Goal: Contribute content: Contribute content

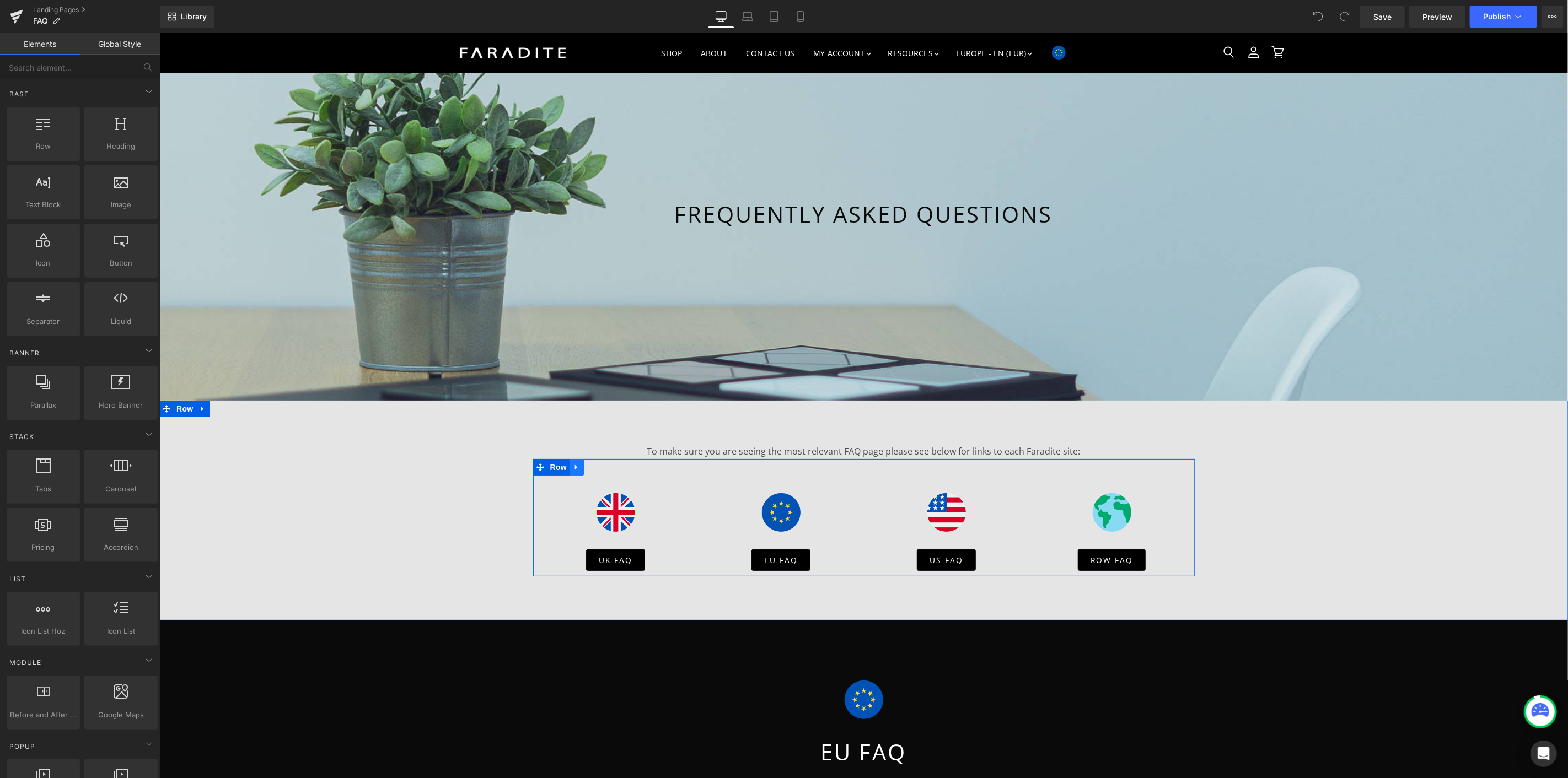
click at [573, 465] on icon "Main content" at bounding box center [576, 466] width 7 height 8
click at [587, 465] on icon "Main content" at bounding box center [590, 466] width 7 height 7
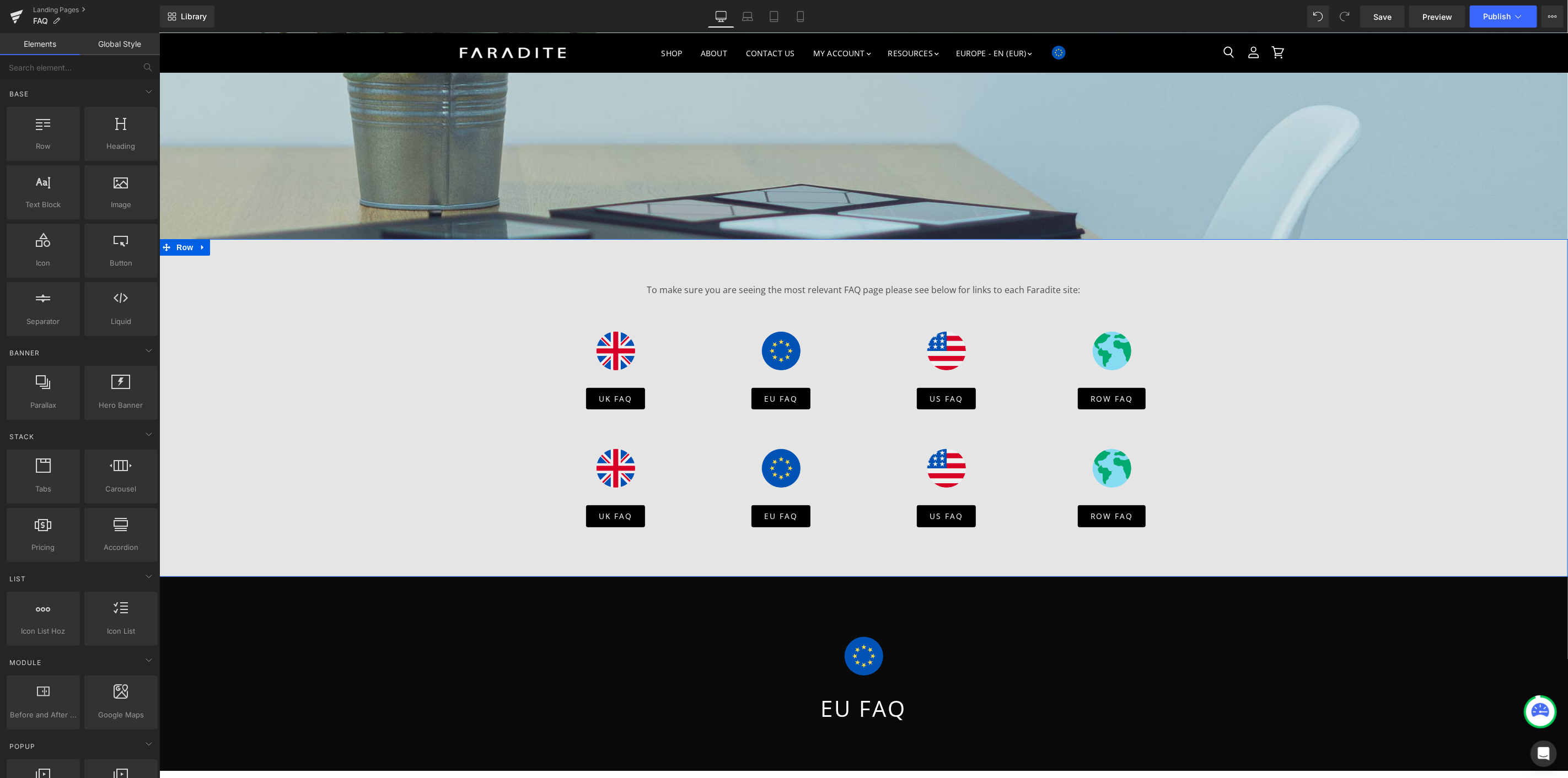
scroll to position [123, 0]
click at [555, 424] on span "Row" at bounding box center [558, 423] width 22 height 16
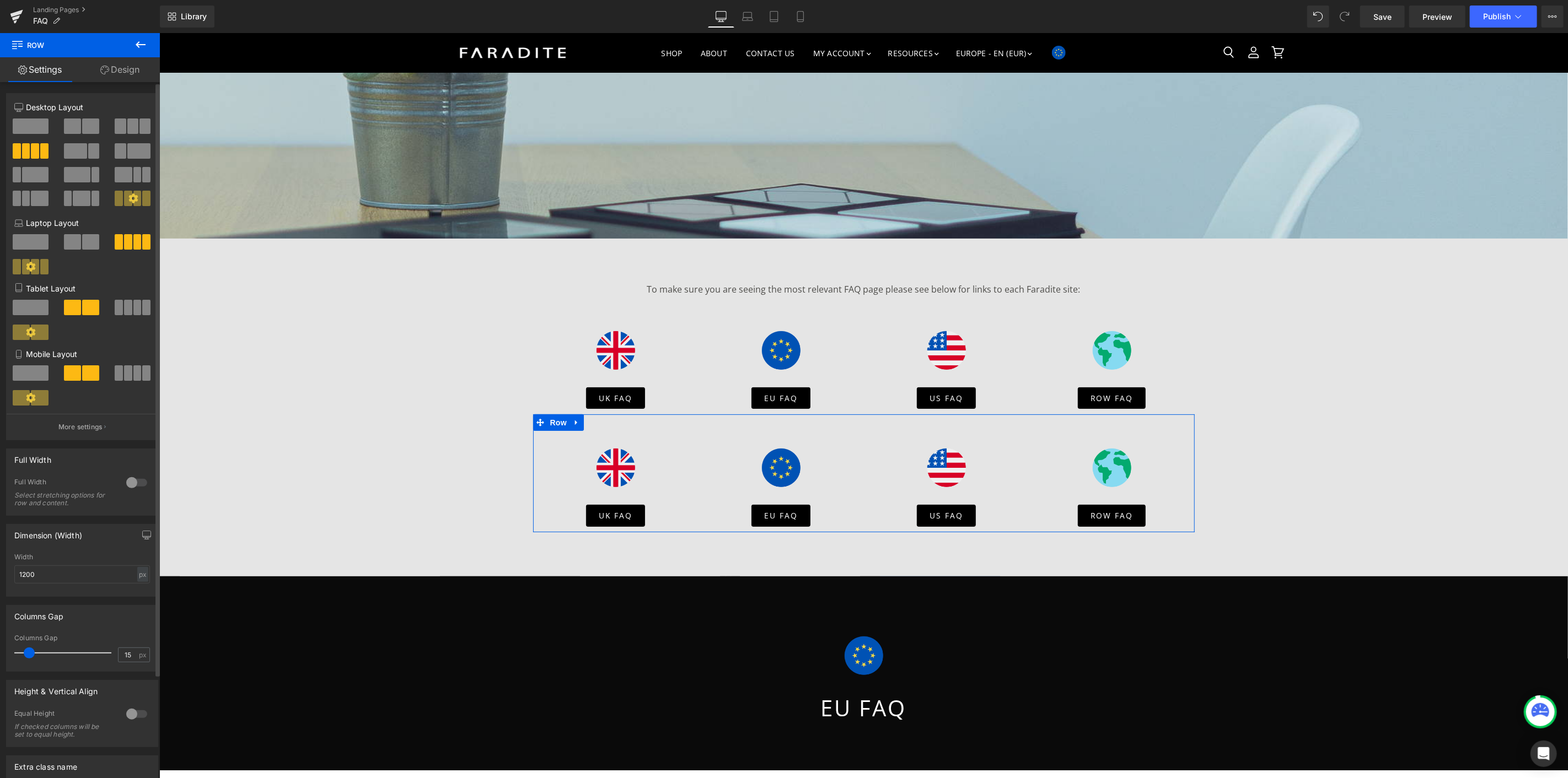
click at [140, 123] on span at bounding box center [145, 126] width 11 height 16
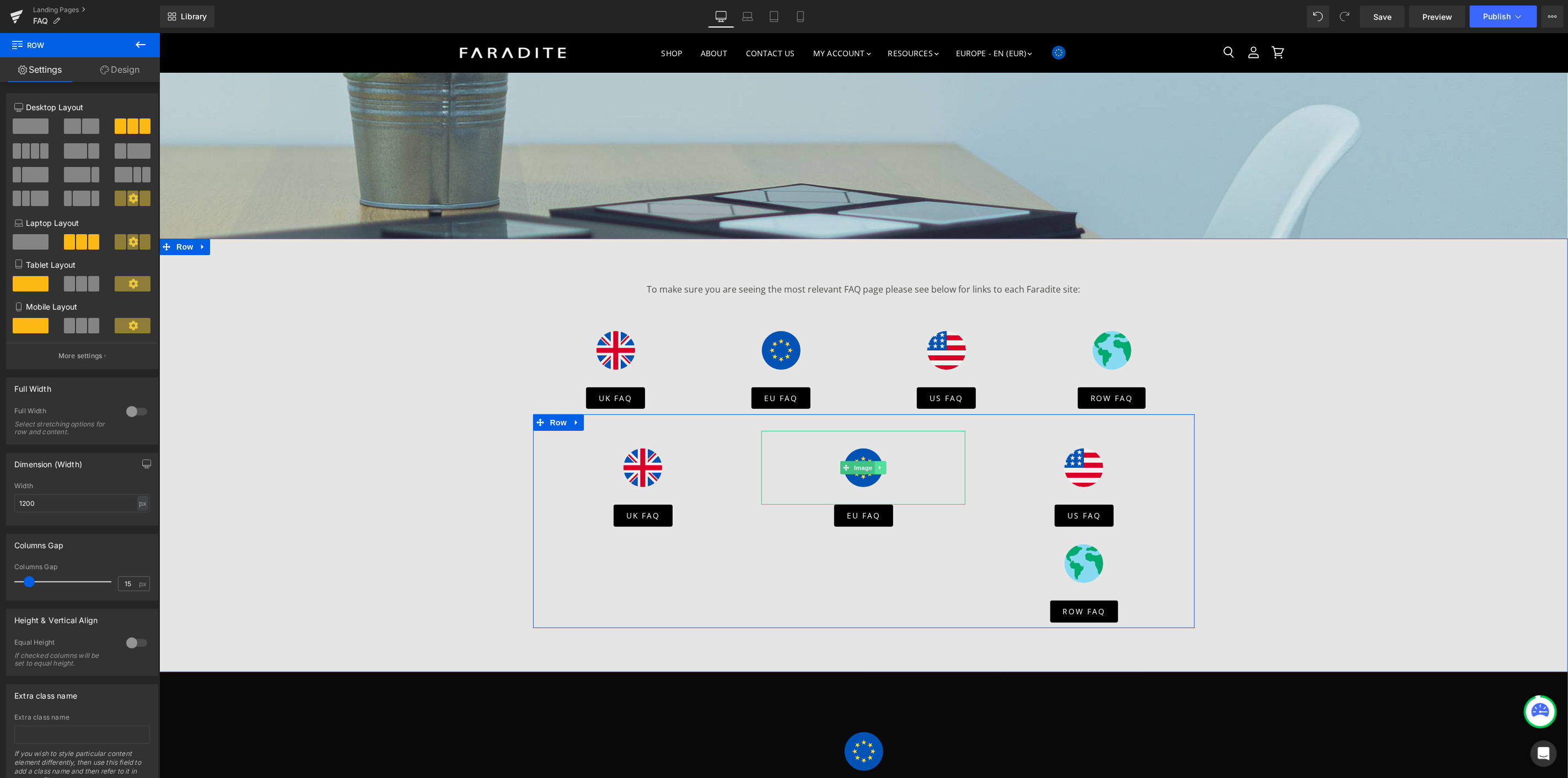
click at [877, 467] on icon "Main content" at bounding box center [879, 467] width 6 height 7
click at [883, 468] on icon "Main content" at bounding box center [885, 467] width 6 height 7
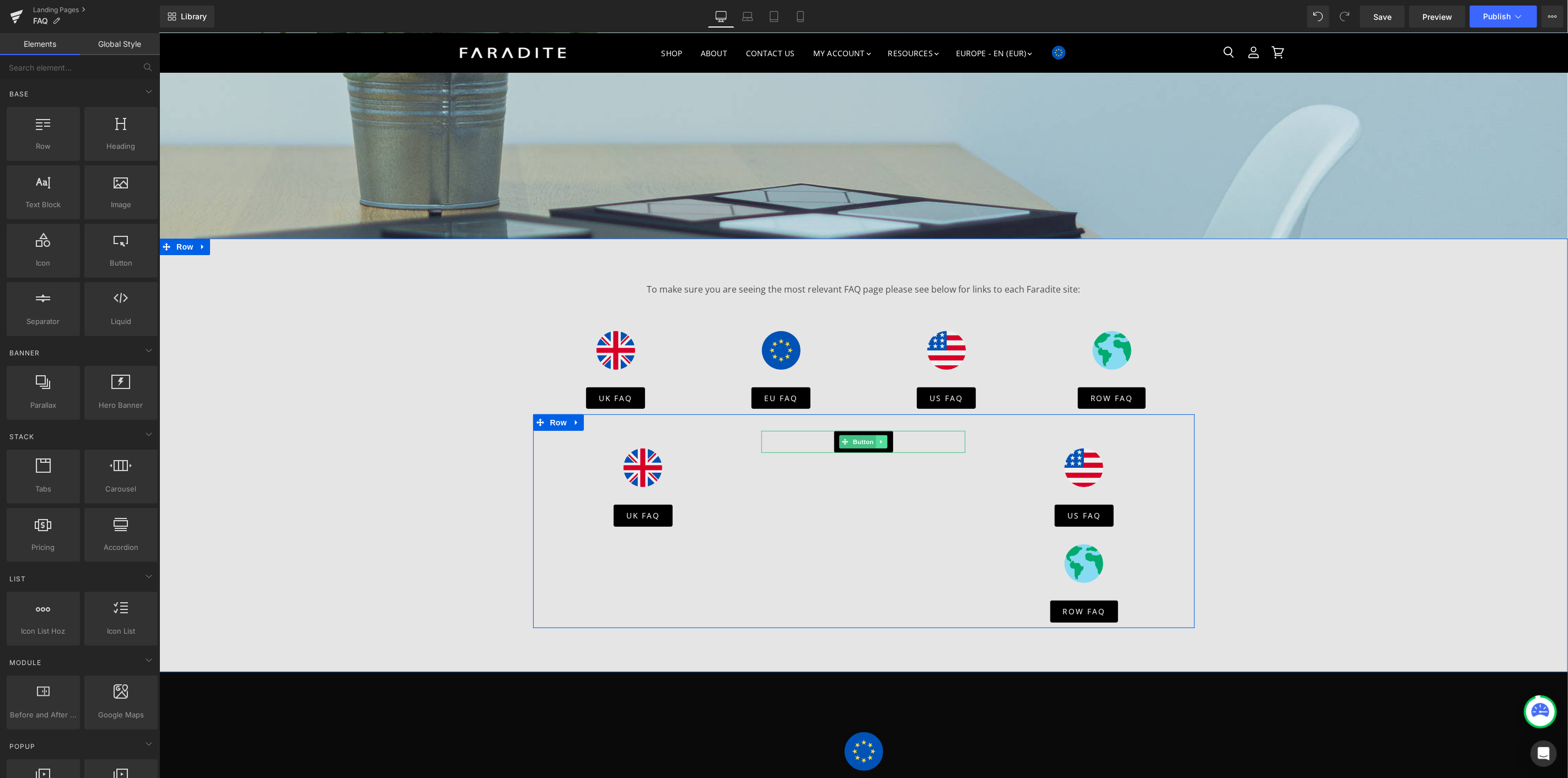
click at [879, 441] on icon "Main content" at bounding box center [881, 442] width 6 height 7
click at [884, 442] on icon "Main content" at bounding box center [886, 441] width 6 height 6
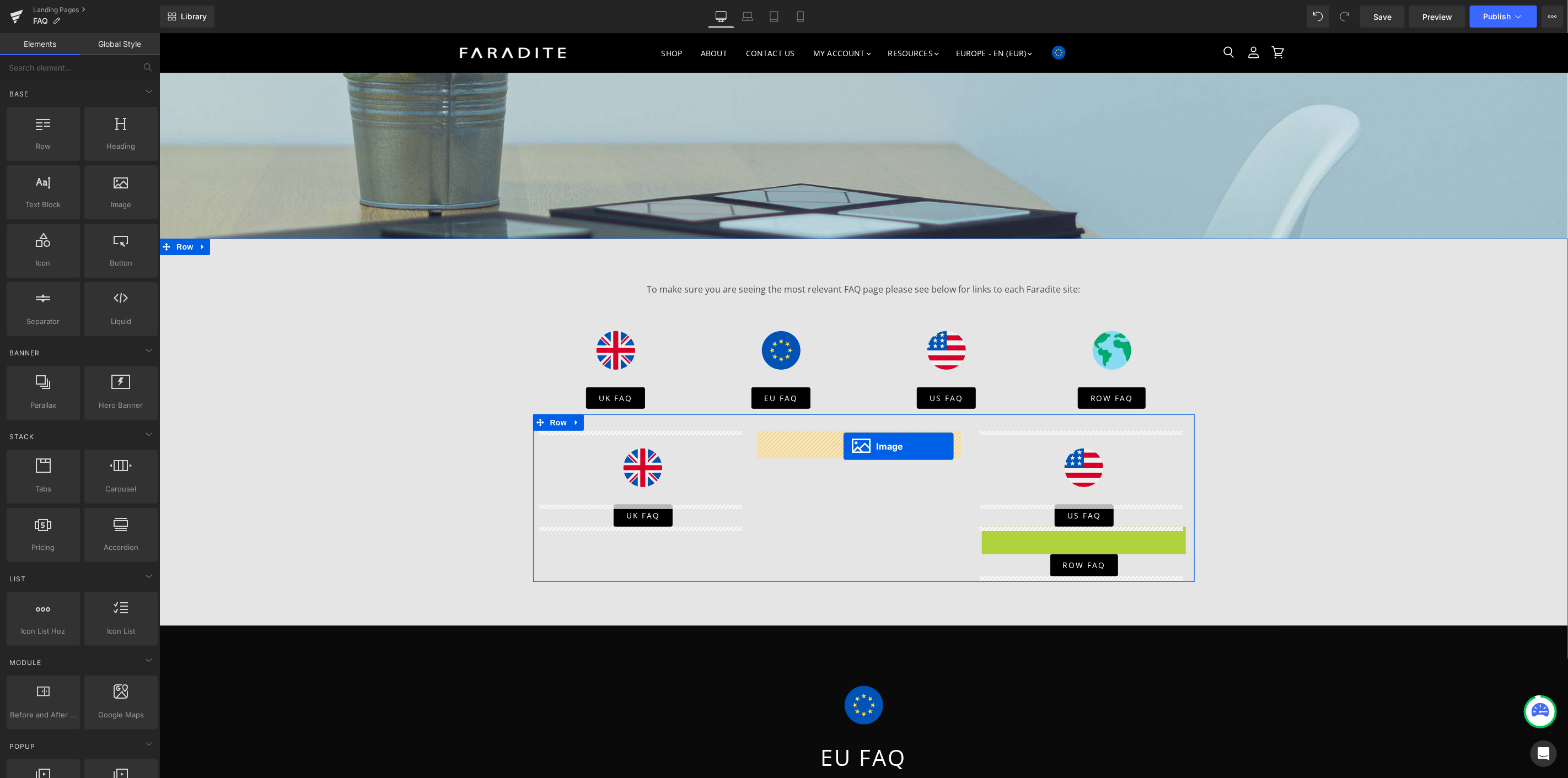
drag, startPoint x: 946, startPoint y: 502, endPoint x: 843, endPoint y: 446, distance: 117.2
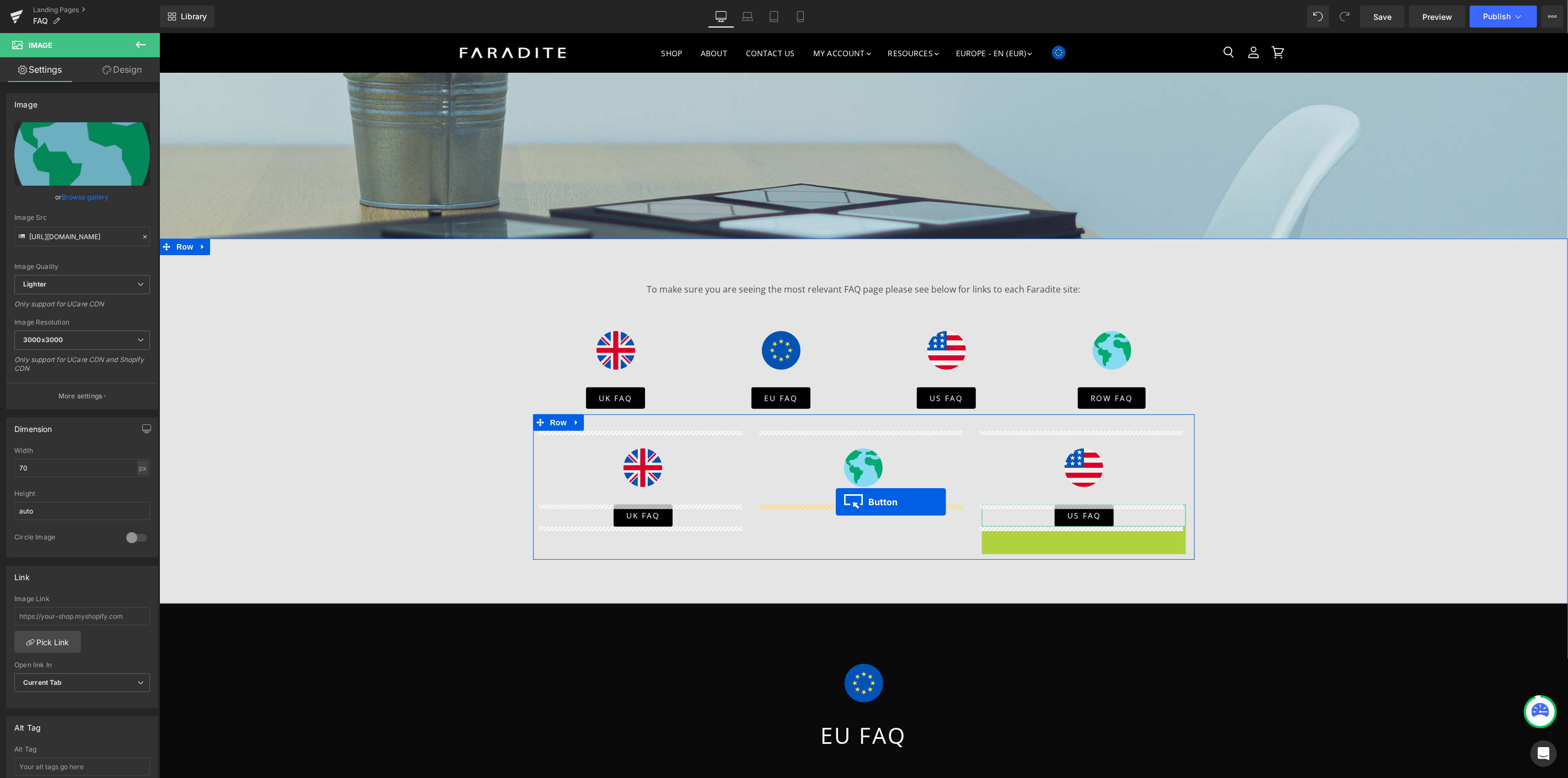
drag, startPoint x: 1059, startPoint y: 538, endPoint x: 835, endPoint y: 502, distance: 226.9
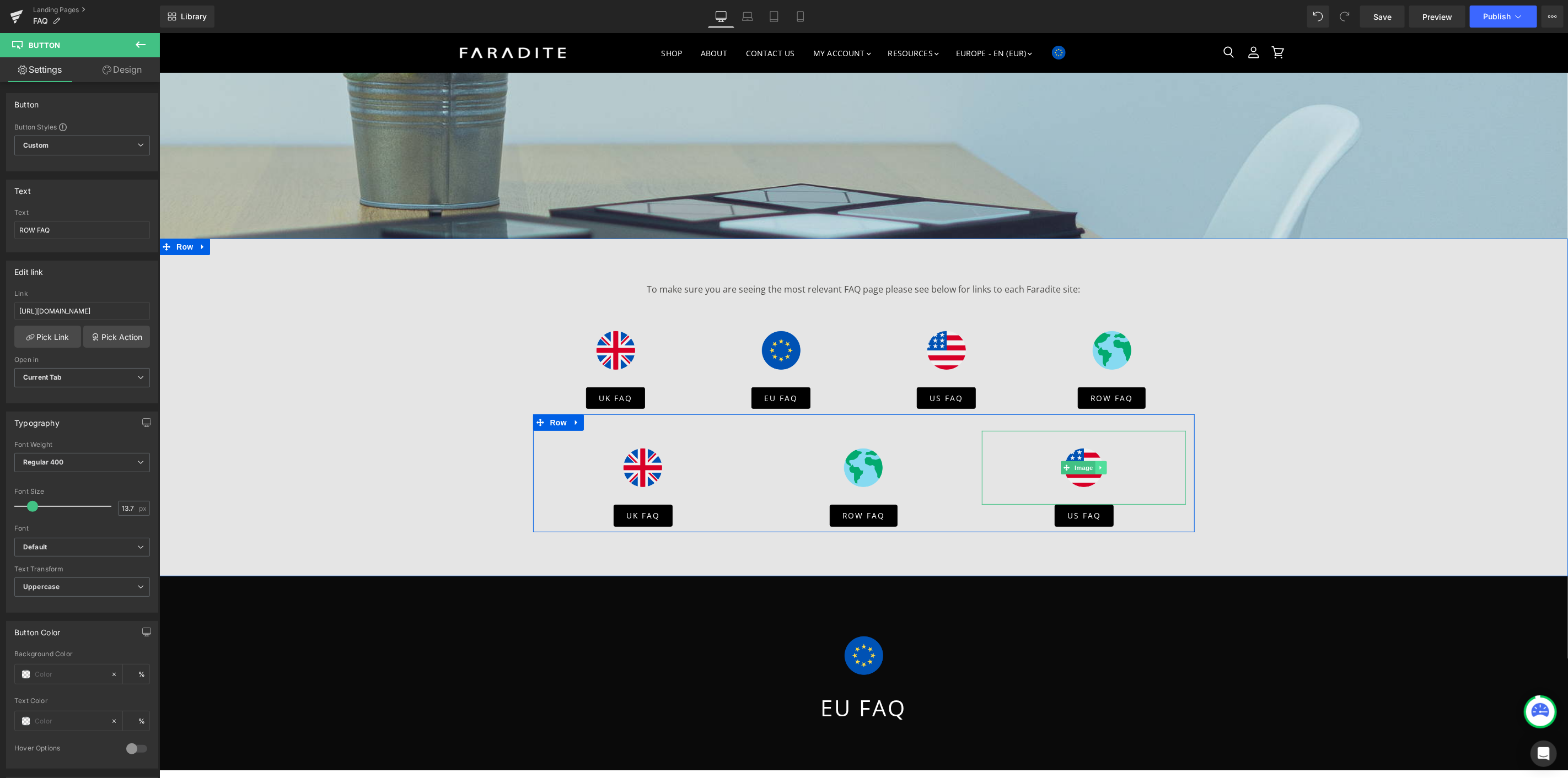
click at [1099, 465] on link "Main content" at bounding box center [1101, 467] width 12 height 13
click at [1103, 465] on icon "Main content" at bounding box center [1106, 467] width 6 height 7
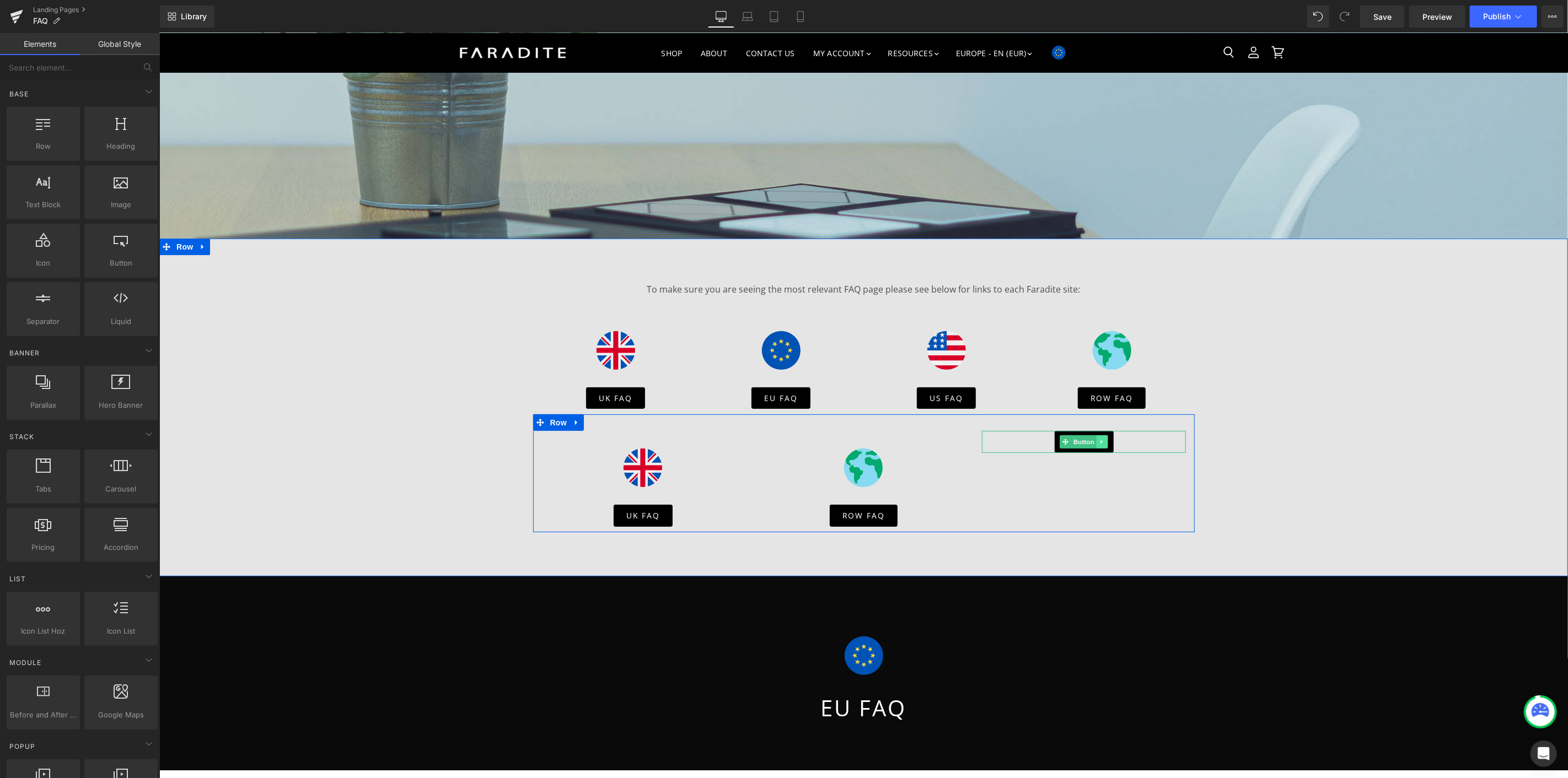
click at [1100, 439] on icon "Main content" at bounding box center [1102, 442] width 6 height 7
click at [1104, 442] on icon "Main content" at bounding box center [1106, 441] width 6 height 6
click at [656, 465] on icon "Main content" at bounding box center [659, 467] width 6 height 7
click at [662, 464] on icon "Main content" at bounding box center [665, 467] width 6 height 7
click at [661, 442] on link "Main content" at bounding box center [661, 442] width 12 height 13
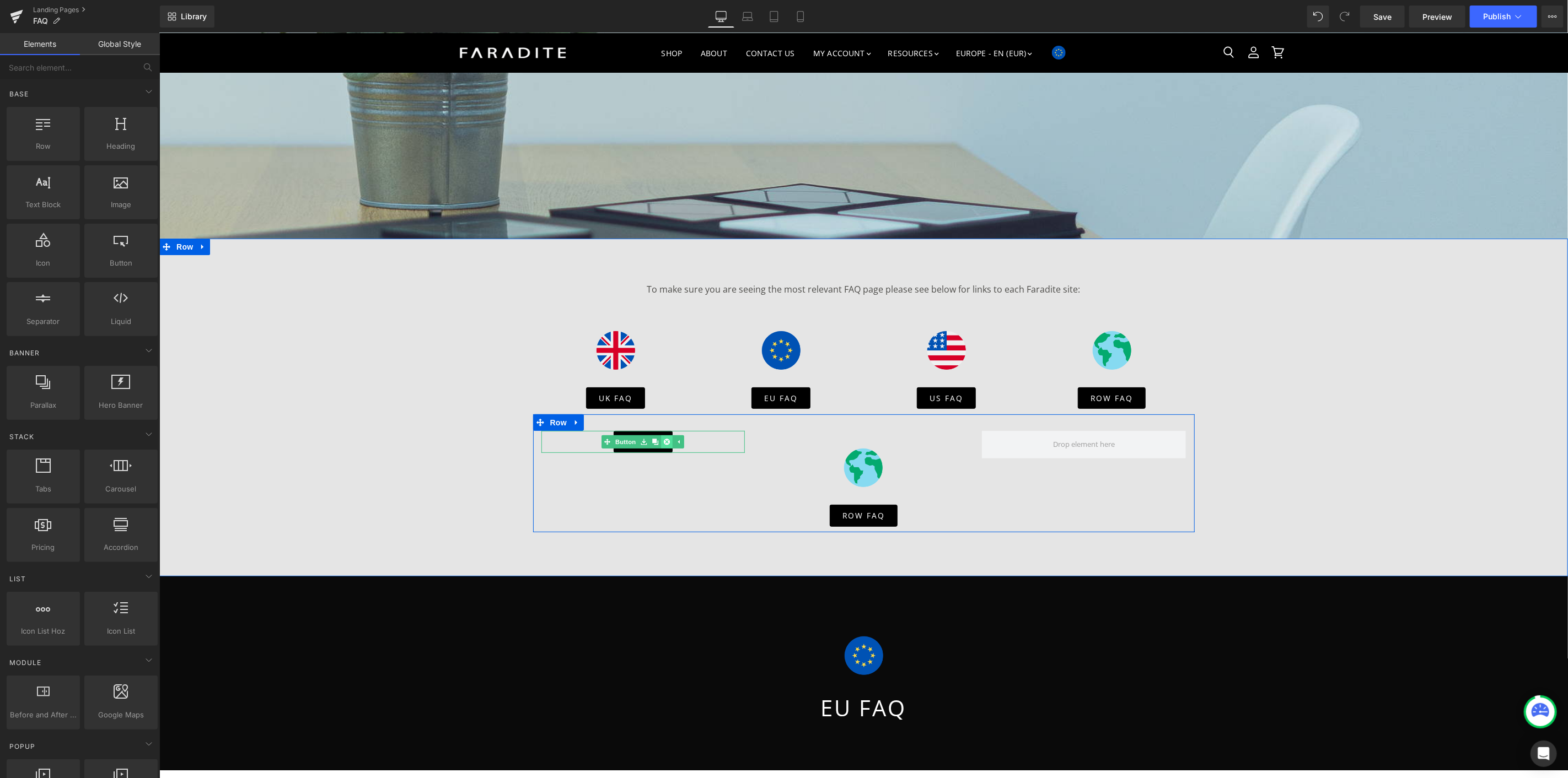
click at [663, 442] on icon "Main content" at bounding box center [666, 441] width 6 height 6
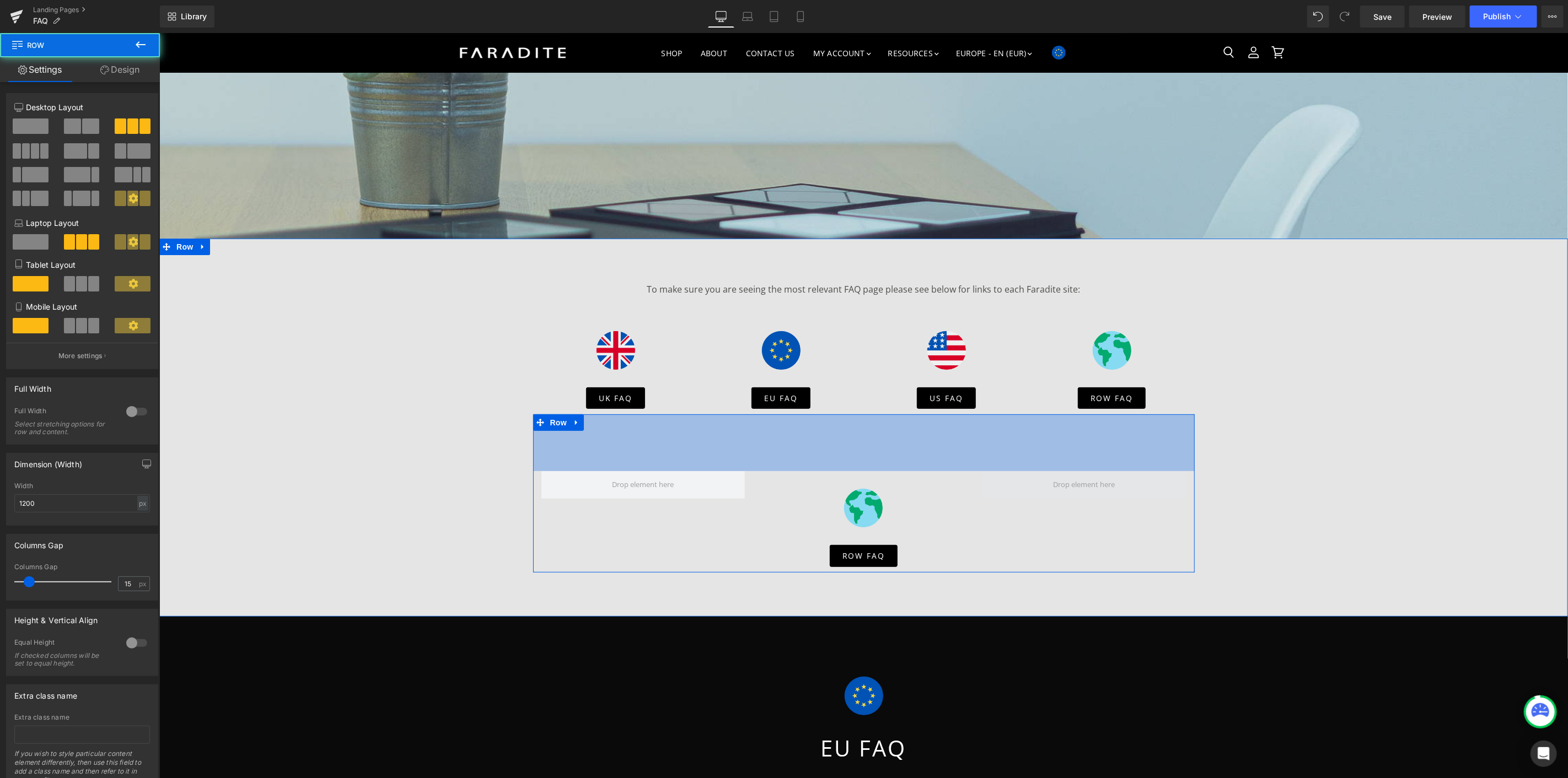
drag, startPoint x: 837, startPoint y: 420, endPoint x: 1134, endPoint y: 478, distance: 302.6
click at [842, 463] on div "103px" at bounding box center [863, 442] width 661 height 57
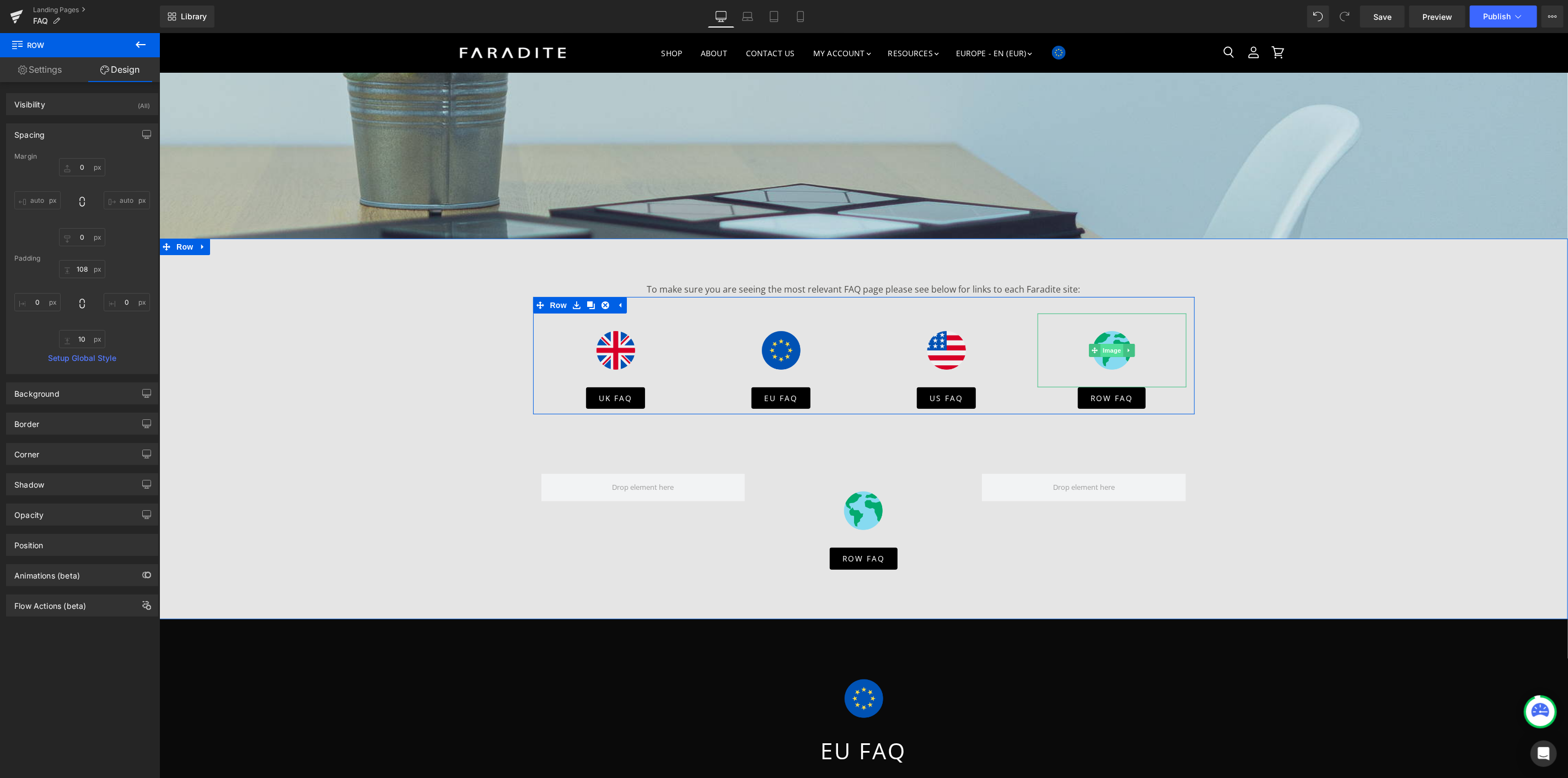
click at [1101, 353] on span "Image" at bounding box center [1111, 350] width 23 height 13
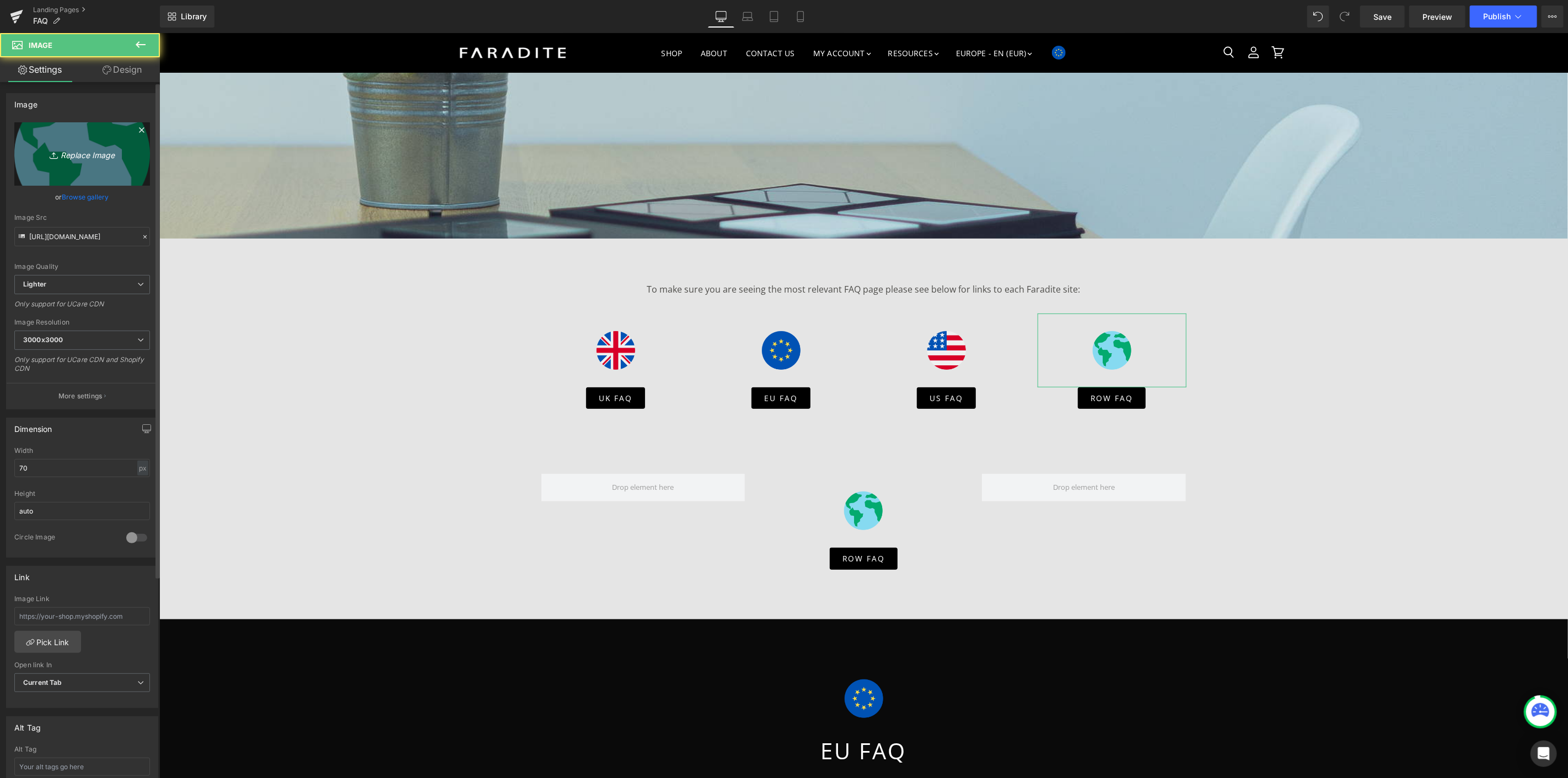
click at [67, 155] on icon "Replace Image" at bounding box center [81, 154] width 88 height 14
type input "C:\fakepath\canada (2).png"
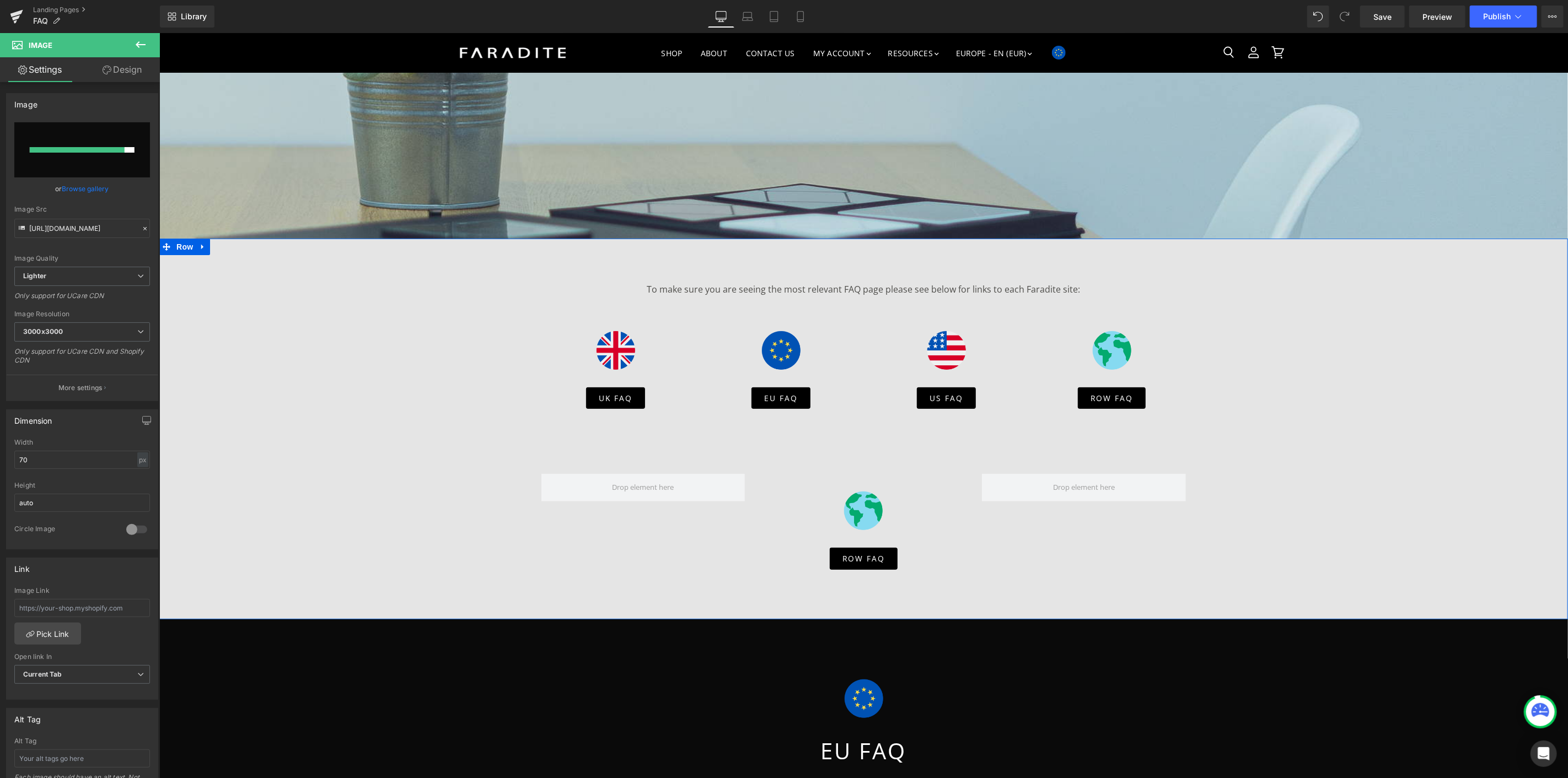
click at [1363, 354] on div "To make sure you are seeing the most relevant FAQ page please see below for lin…" at bounding box center [863, 428] width 1298 height 293
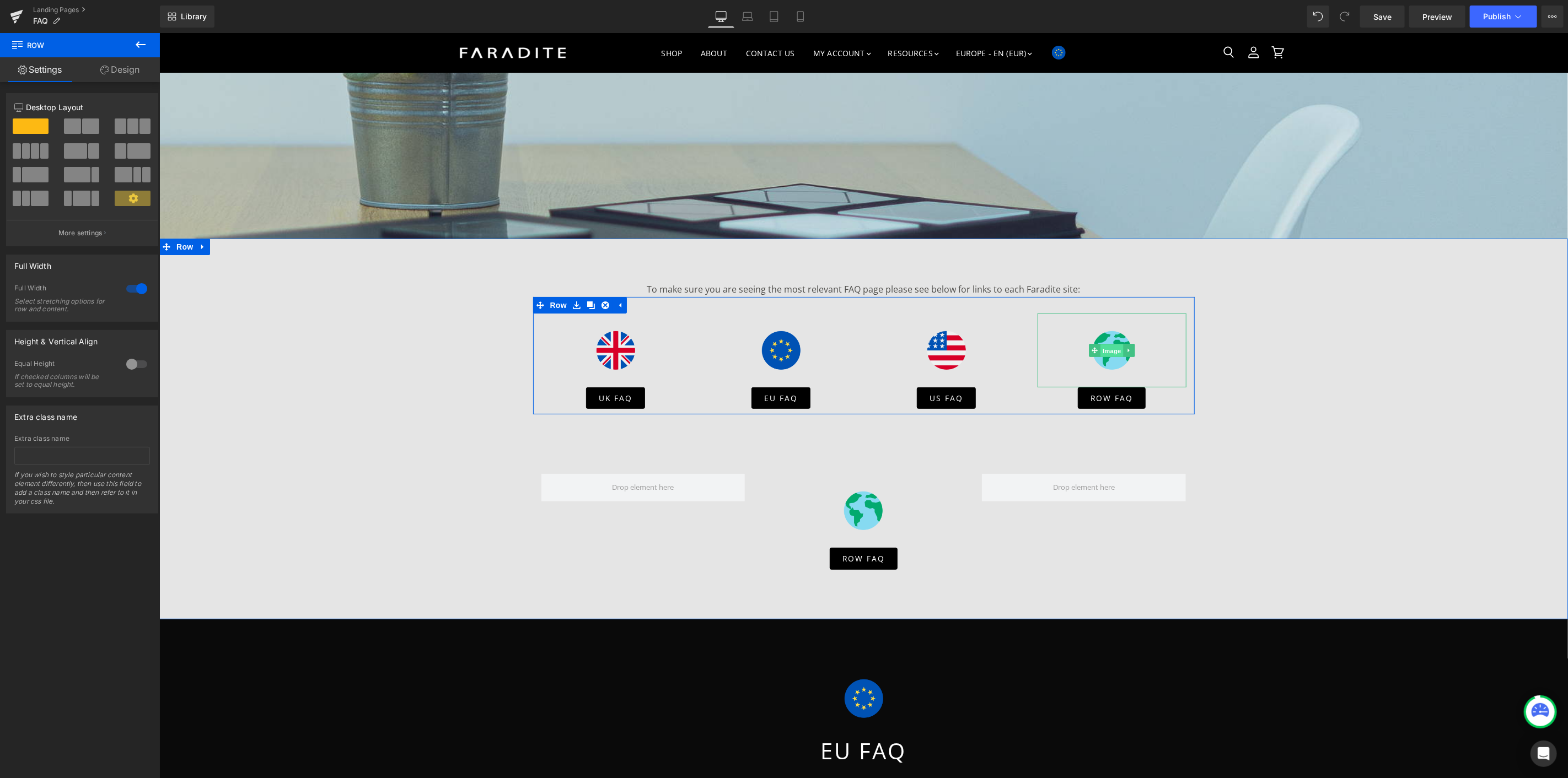
click at [1106, 345] on span "Image" at bounding box center [1111, 350] width 23 height 13
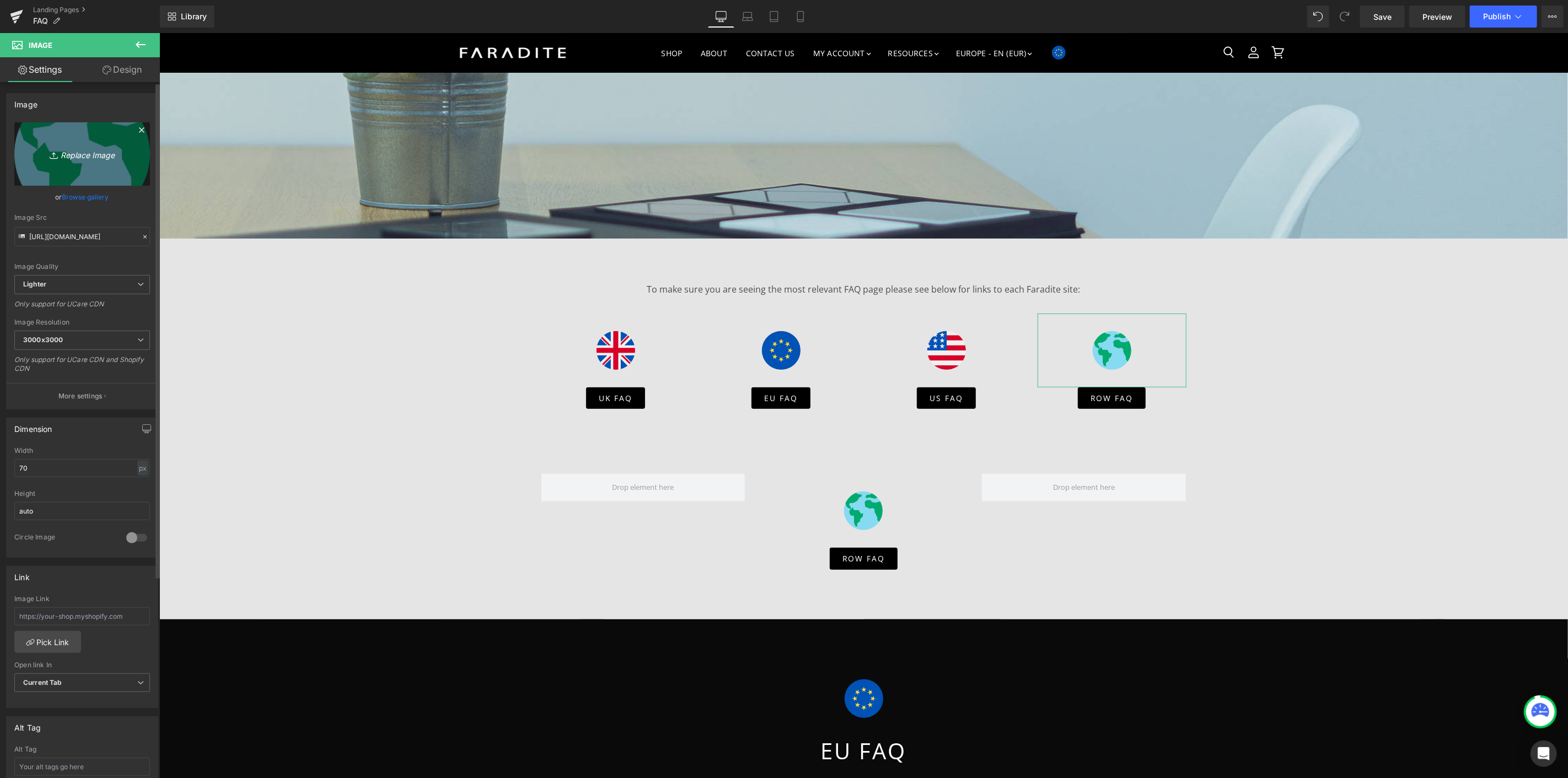
click at [100, 151] on icon "Replace Image" at bounding box center [81, 154] width 88 height 14
type input "C:\fakepath\canada (2).png"
type input "[URL][DOMAIN_NAME]"
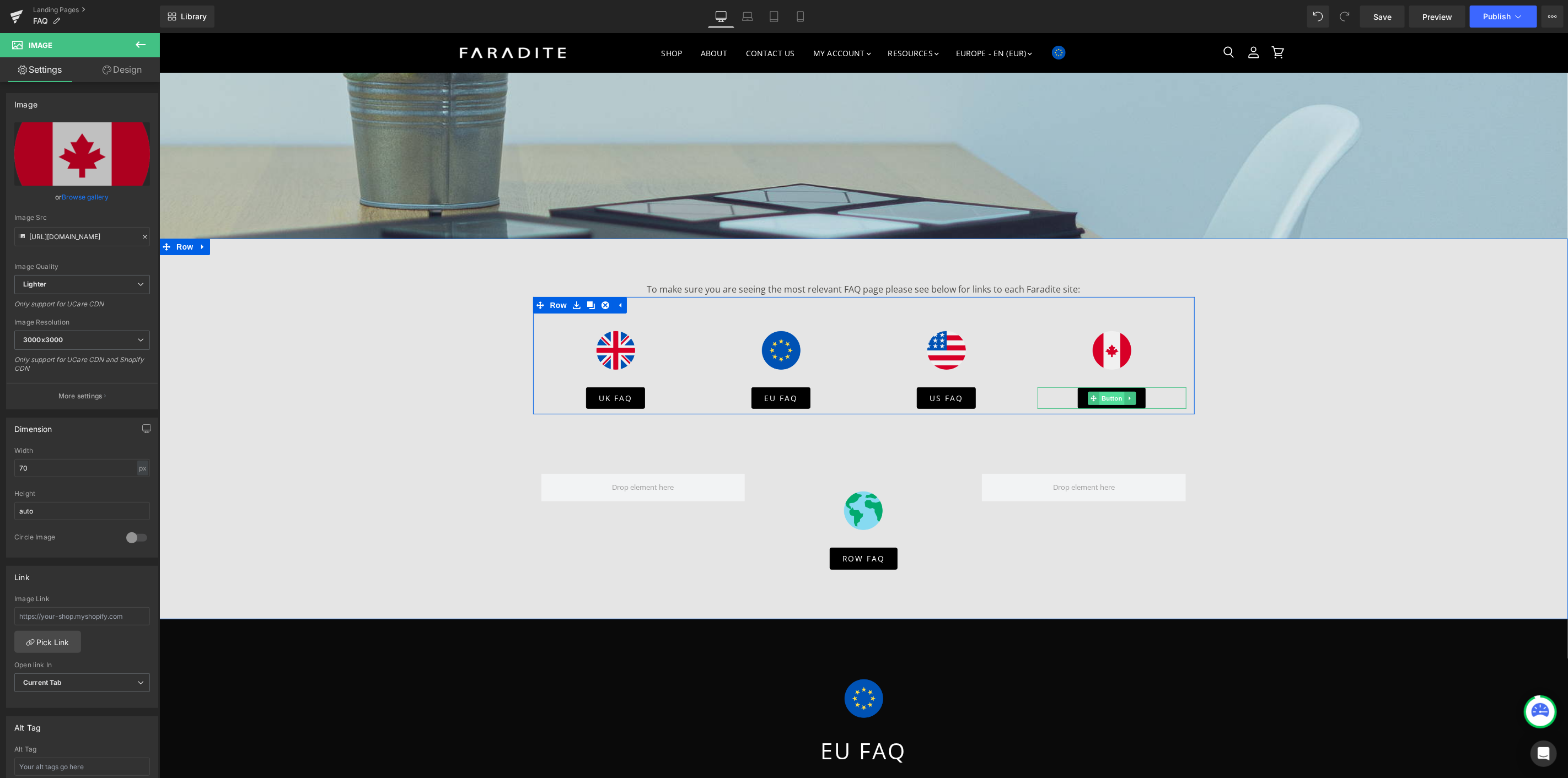
click at [1102, 401] on span "Button" at bounding box center [1111, 398] width 26 height 13
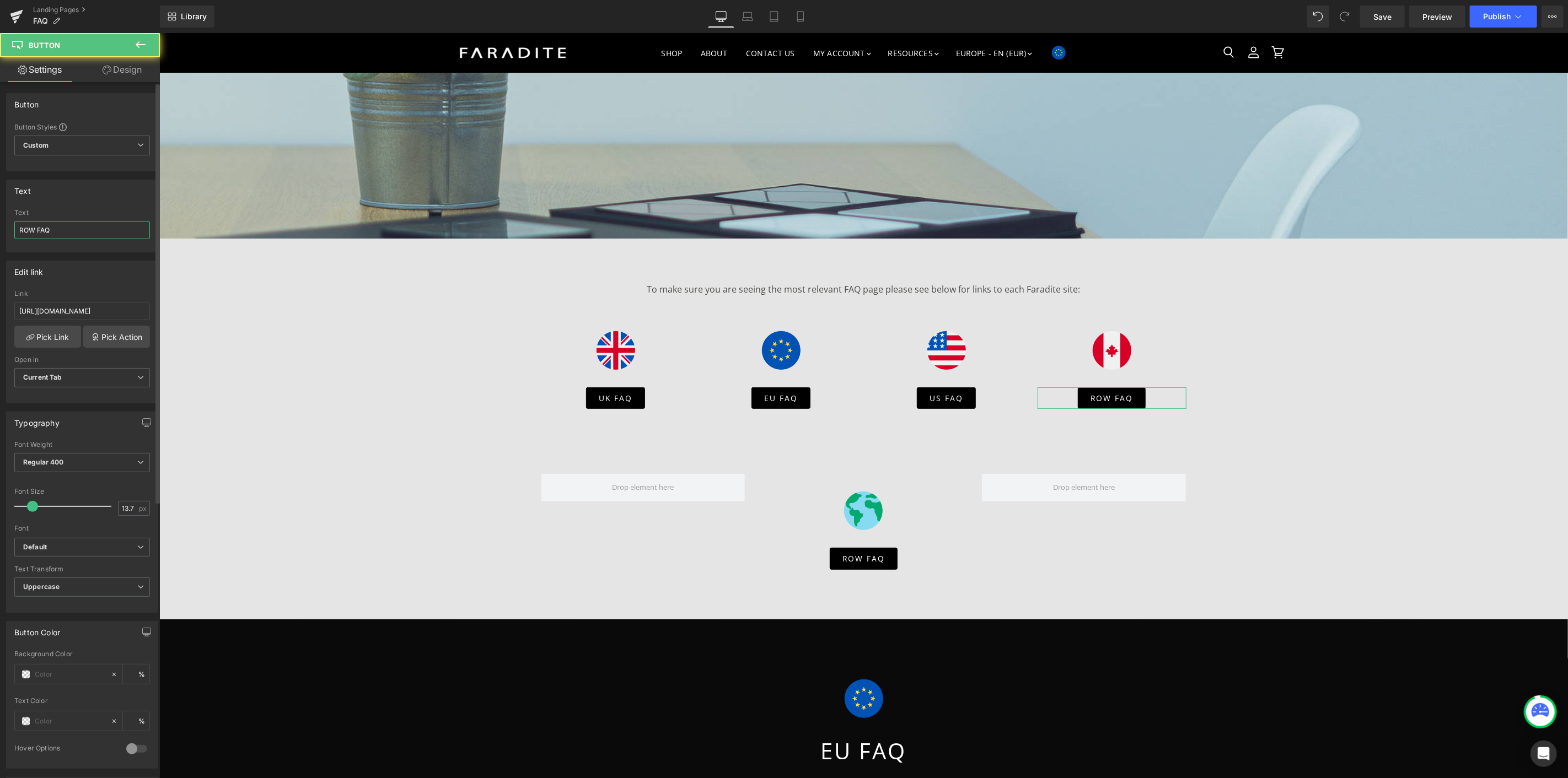
click at [22, 228] on input "ROW FAQ" at bounding box center [81, 230] width 136 height 18
type input "CA FAQ"
click at [1386, 16] on span "Save" at bounding box center [1382, 16] width 18 height 12
click at [738, 16] on icon at bounding box center [735, 16] width 11 height 11
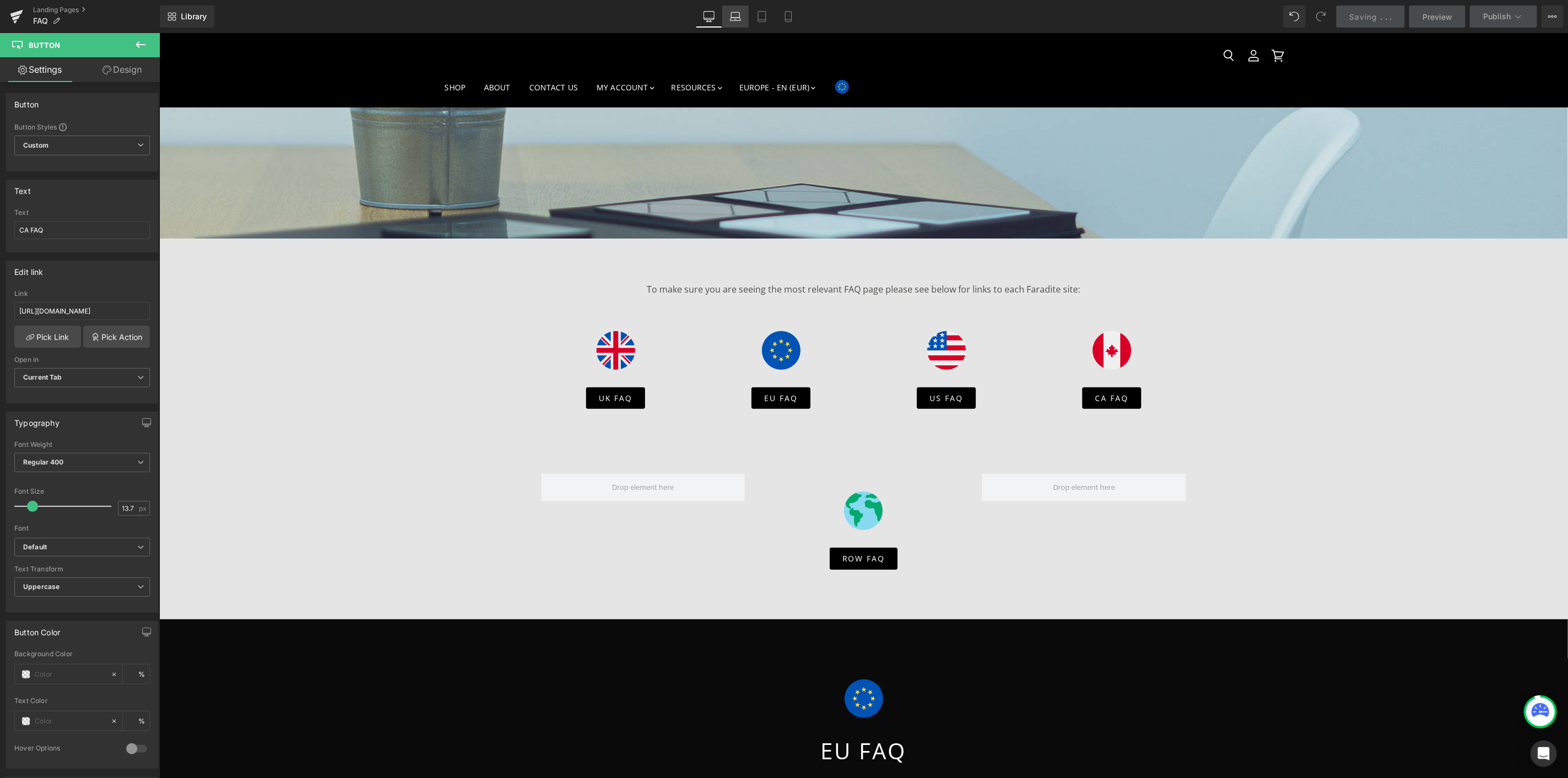
scroll to position [240, 0]
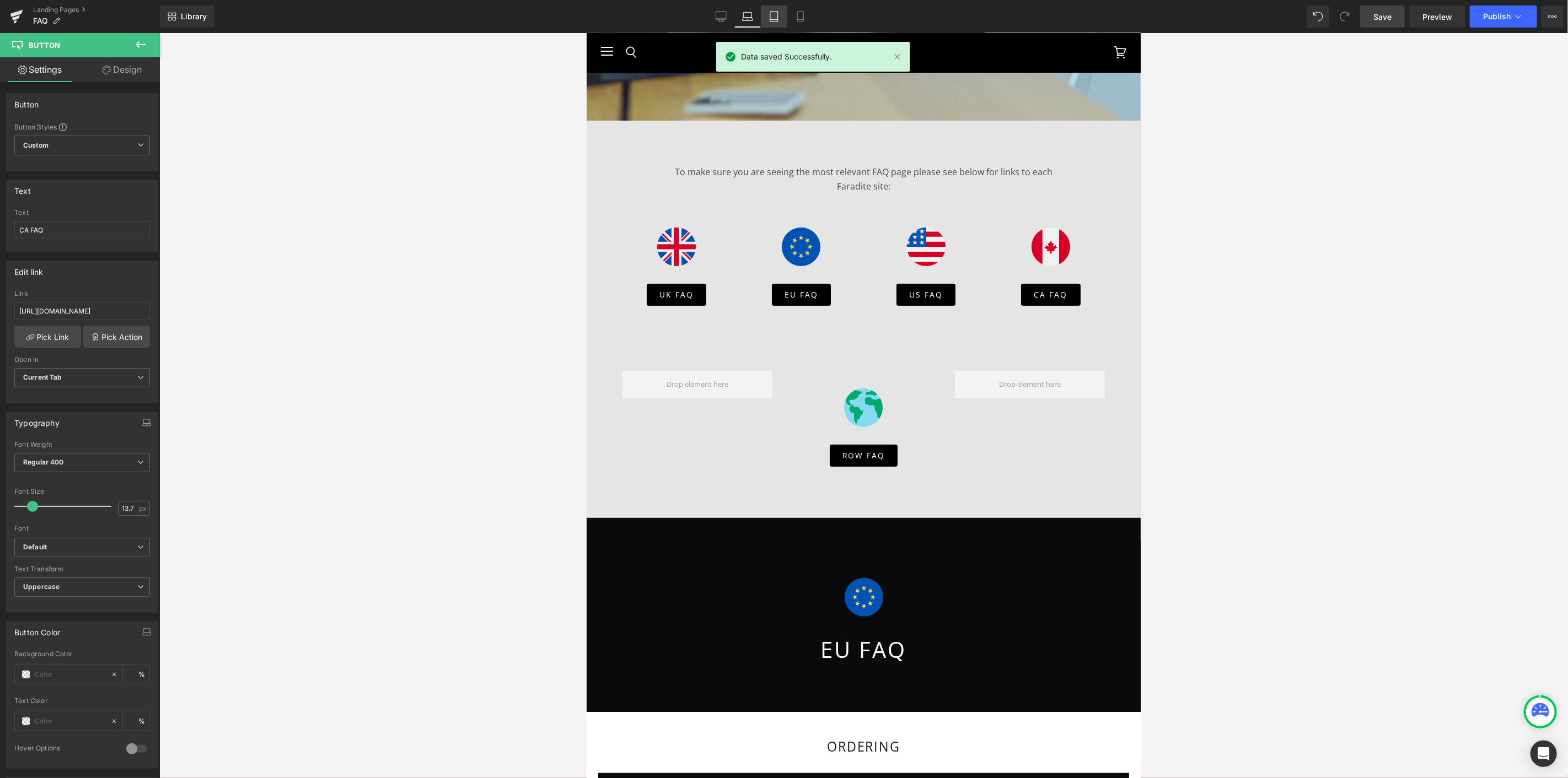
click at [771, 16] on icon at bounding box center [773, 16] width 11 height 11
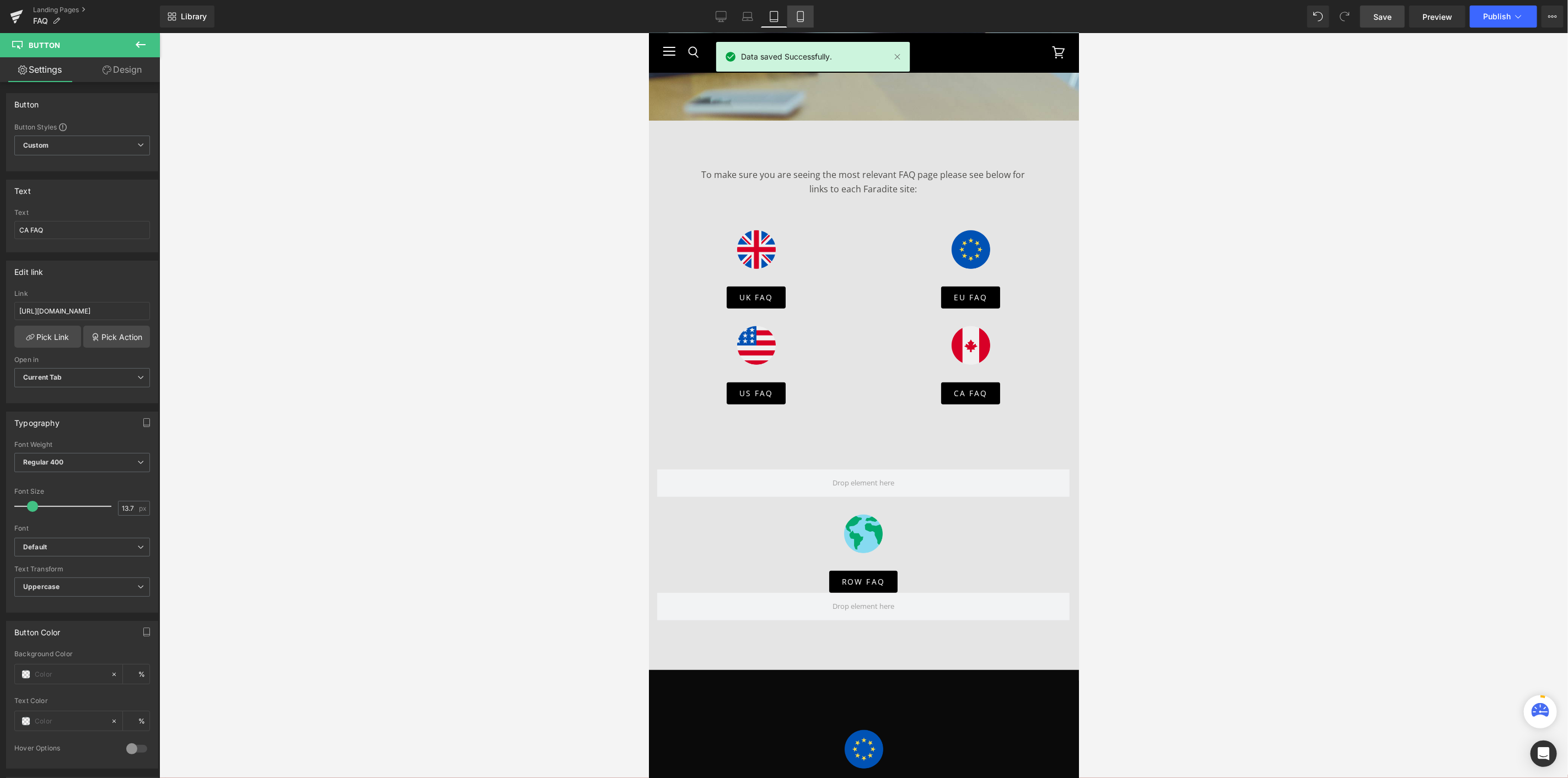
scroll to position [339, 0]
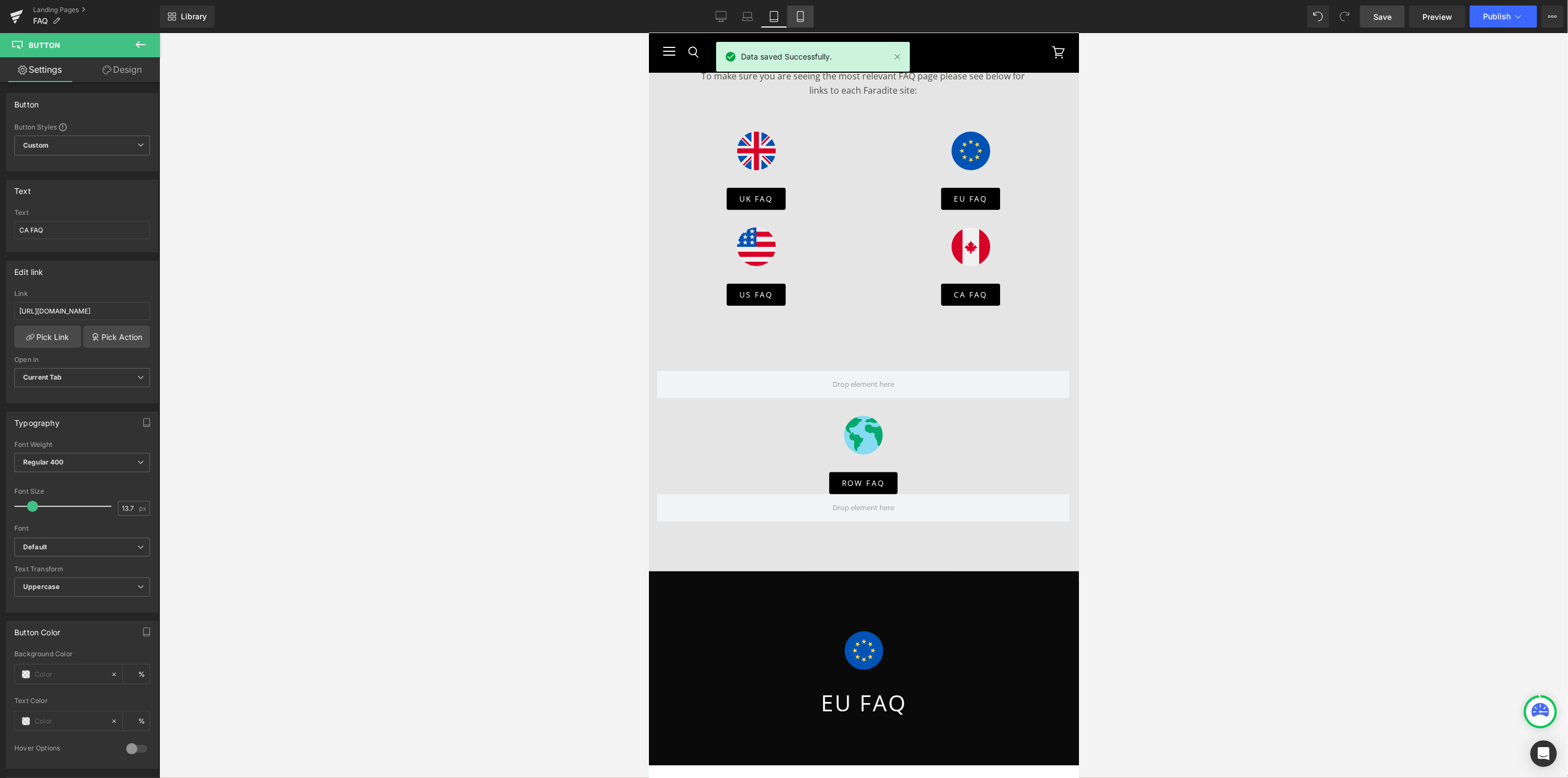
click at [798, 17] on icon at bounding box center [800, 16] width 11 height 11
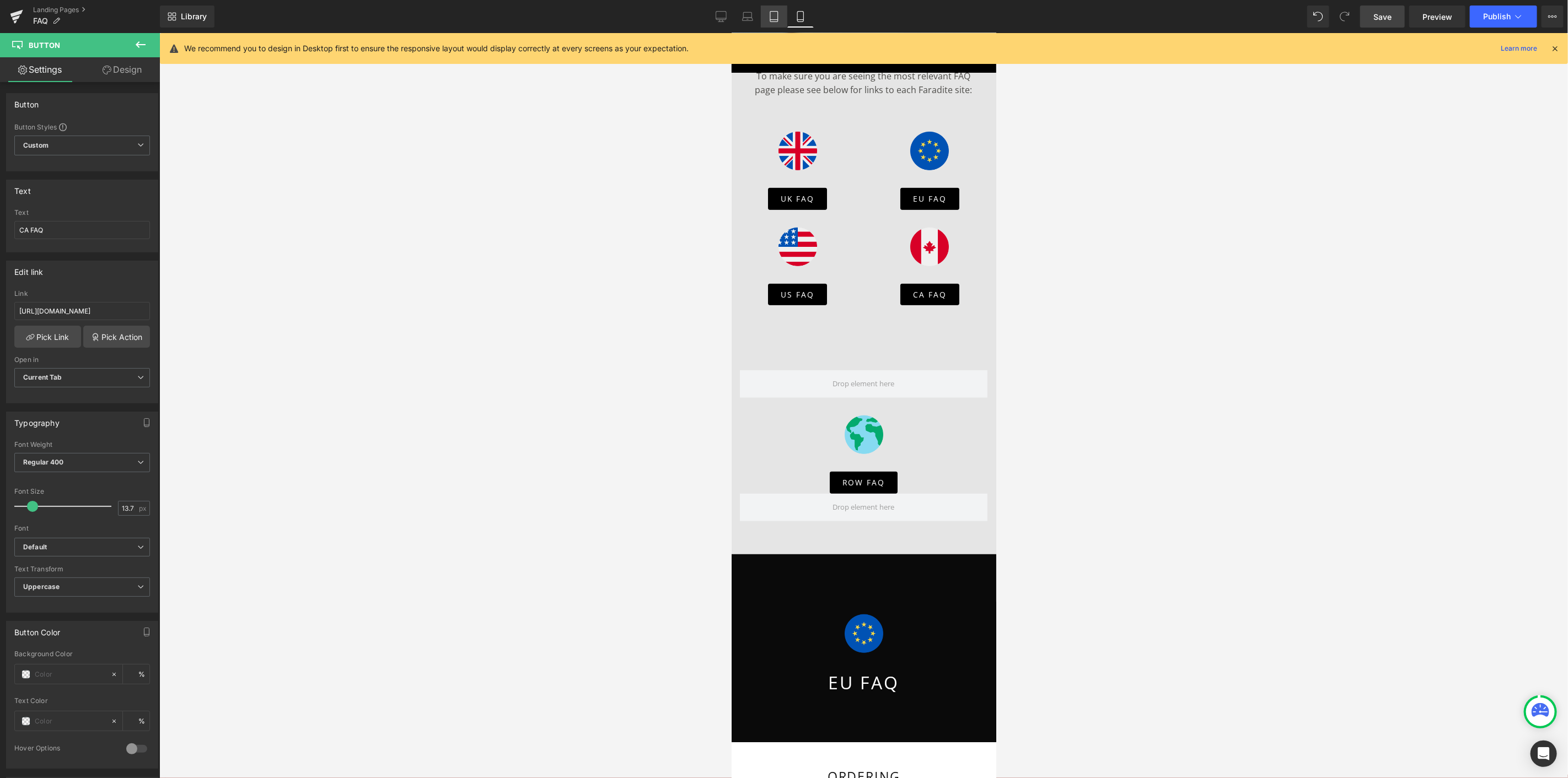
click at [770, 19] on icon at bounding box center [773, 16] width 7 height 11
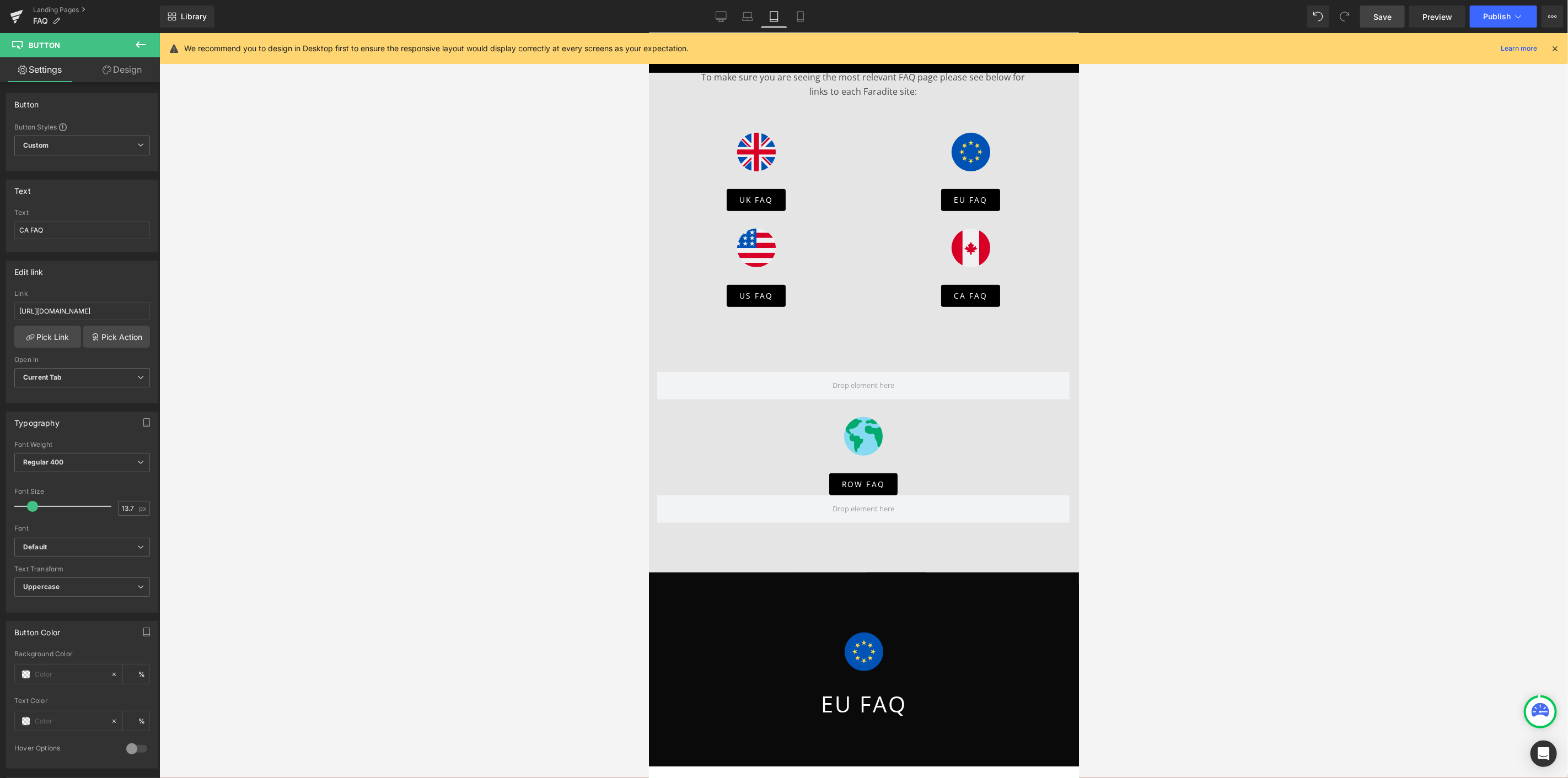
scroll to position [339, 0]
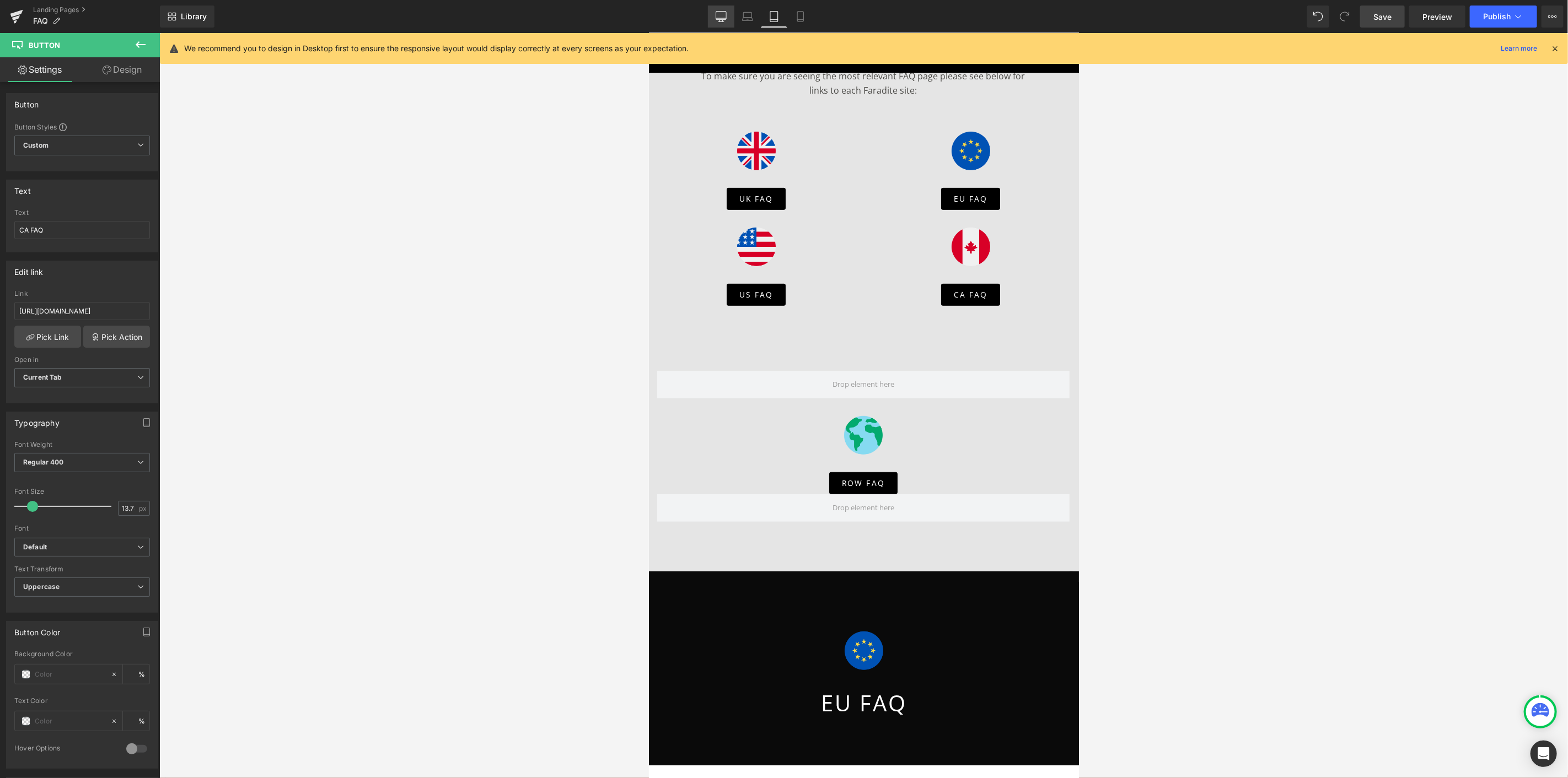
click at [721, 8] on link "Desktop" at bounding box center [721, 16] width 26 height 22
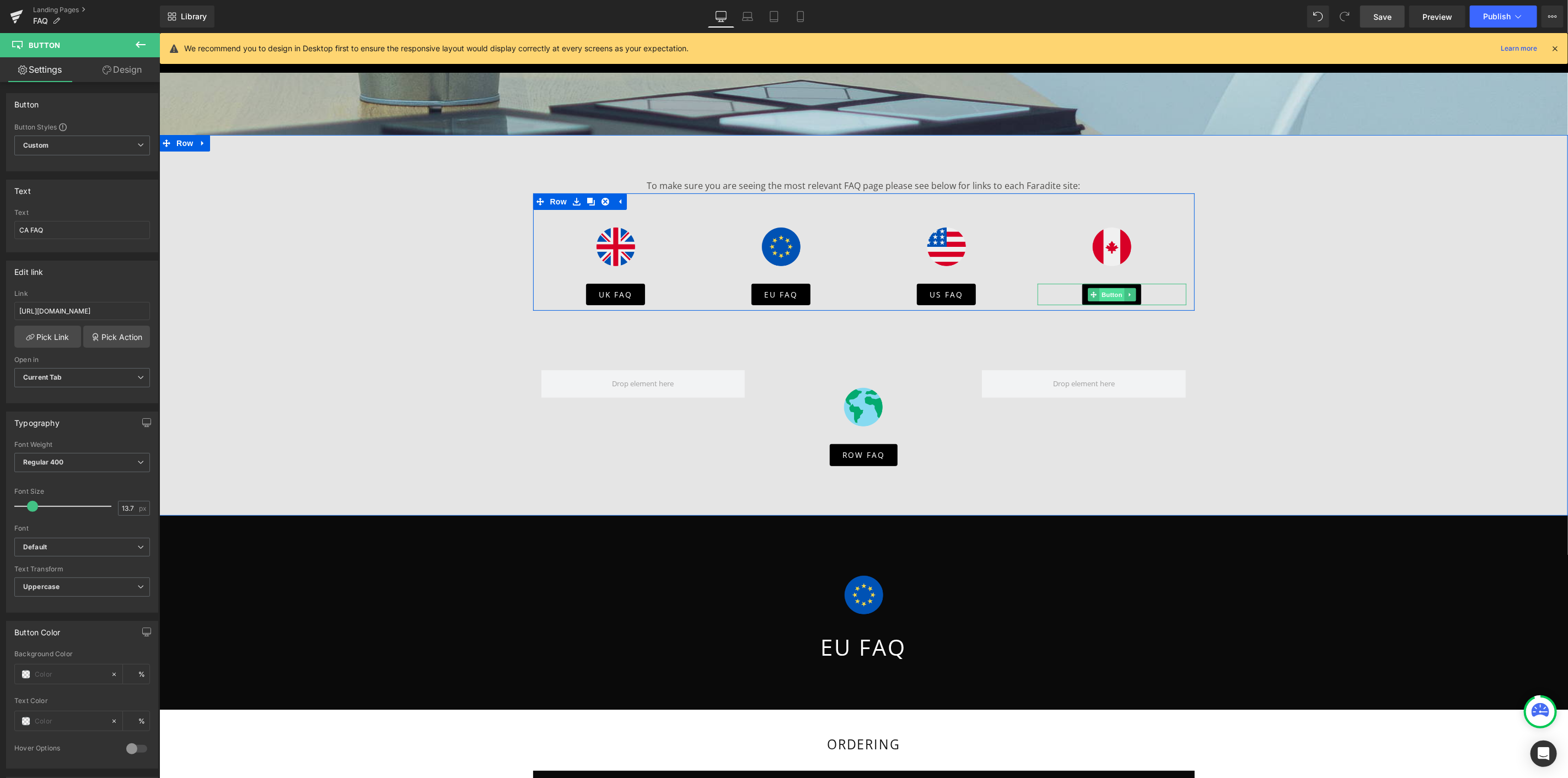
click at [1106, 295] on span "Button" at bounding box center [1111, 294] width 26 height 13
click at [1105, 296] on span "Button" at bounding box center [1111, 294] width 26 height 13
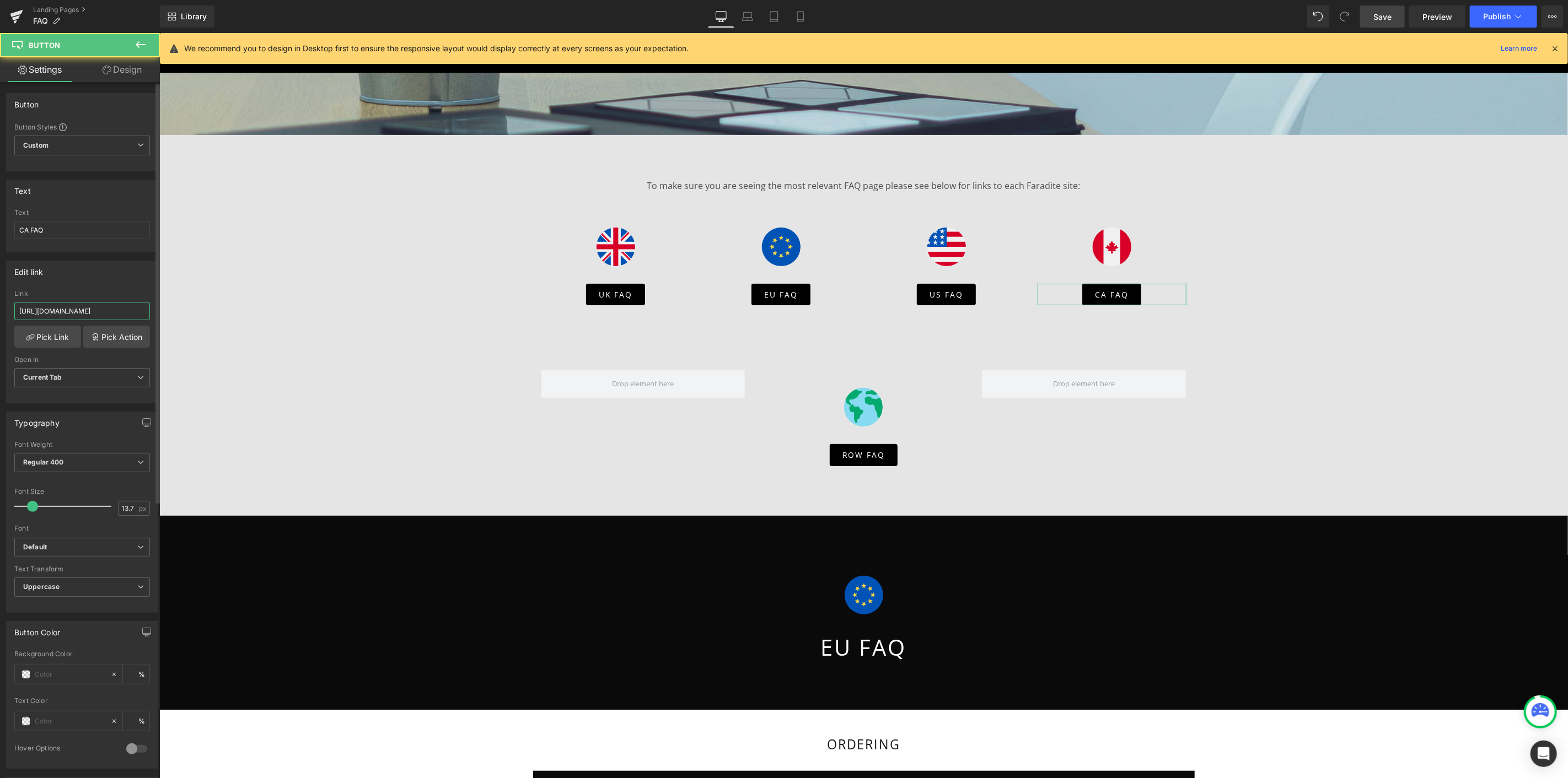
click at [74, 310] on input "[URL][DOMAIN_NAME]" at bounding box center [81, 311] width 136 height 18
paste input "faq-ca"
type input "[URL][DOMAIN_NAME]"
click at [152, 276] on div "Edit link" at bounding box center [82, 271] width 151 height 21
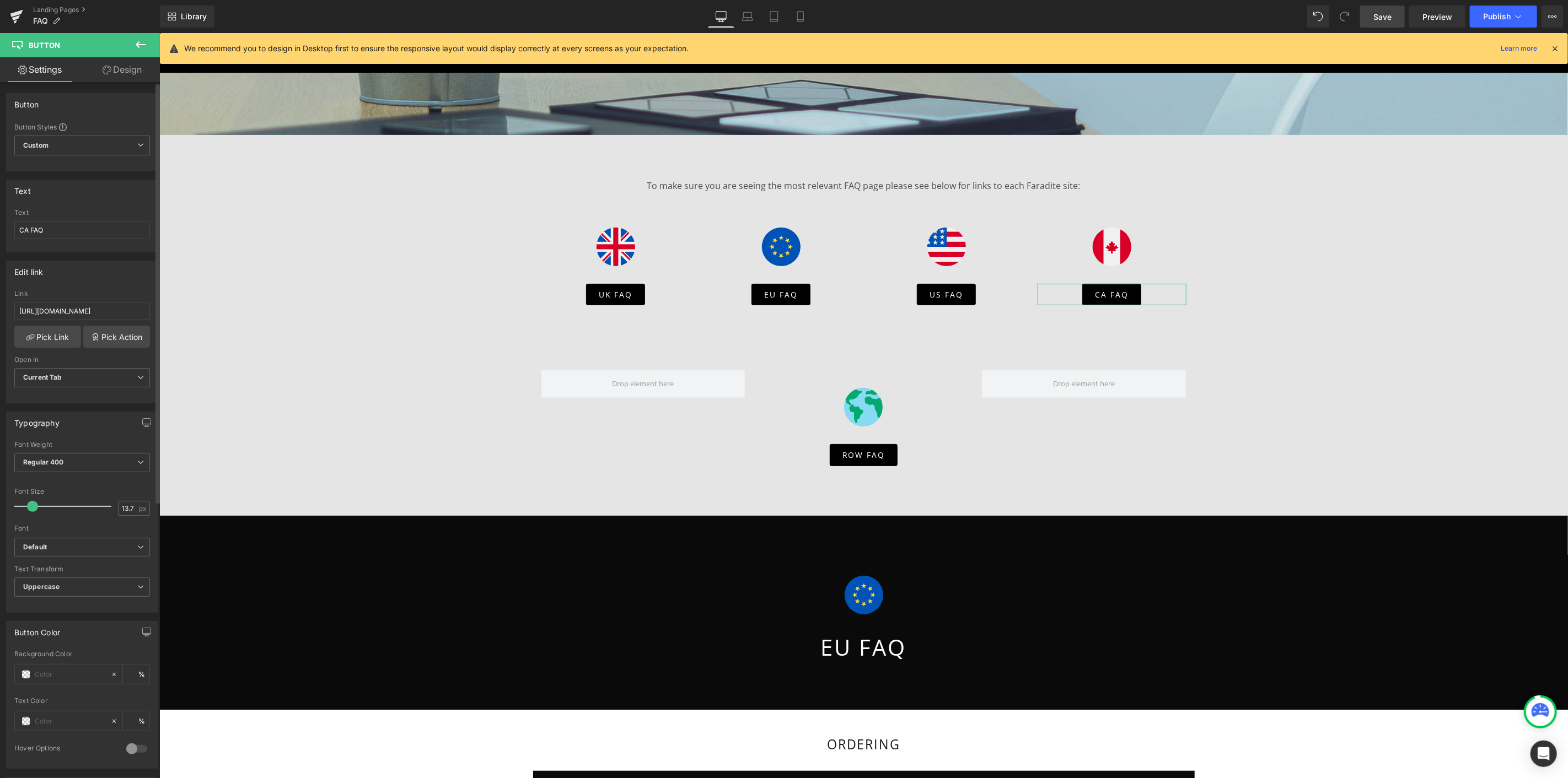
scroll to position [0, 0]
click at [1377, 22] on span "Save" at bounding box center [1382, 16] width 18 height 12
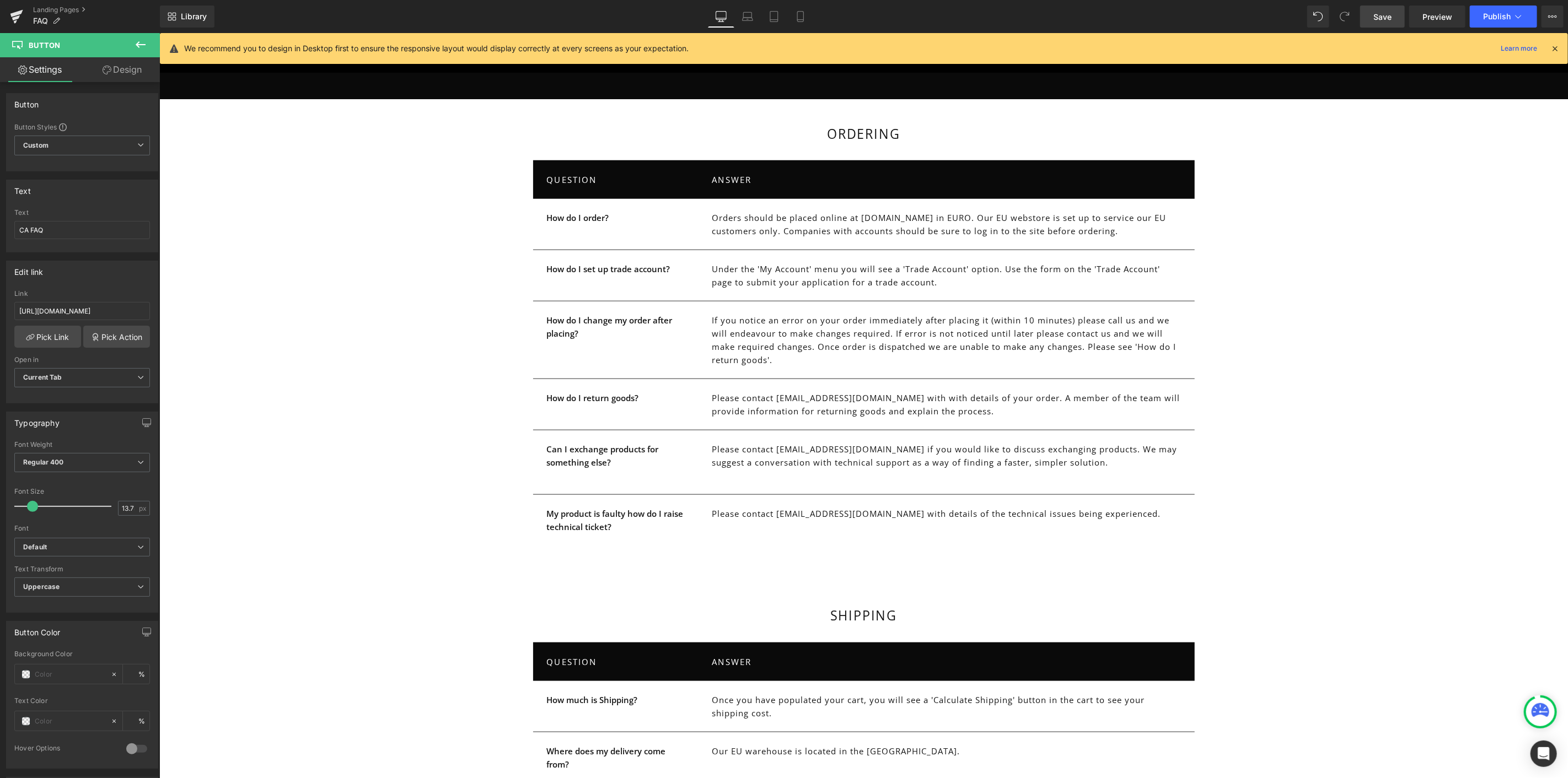
scroll to position [838, 0]
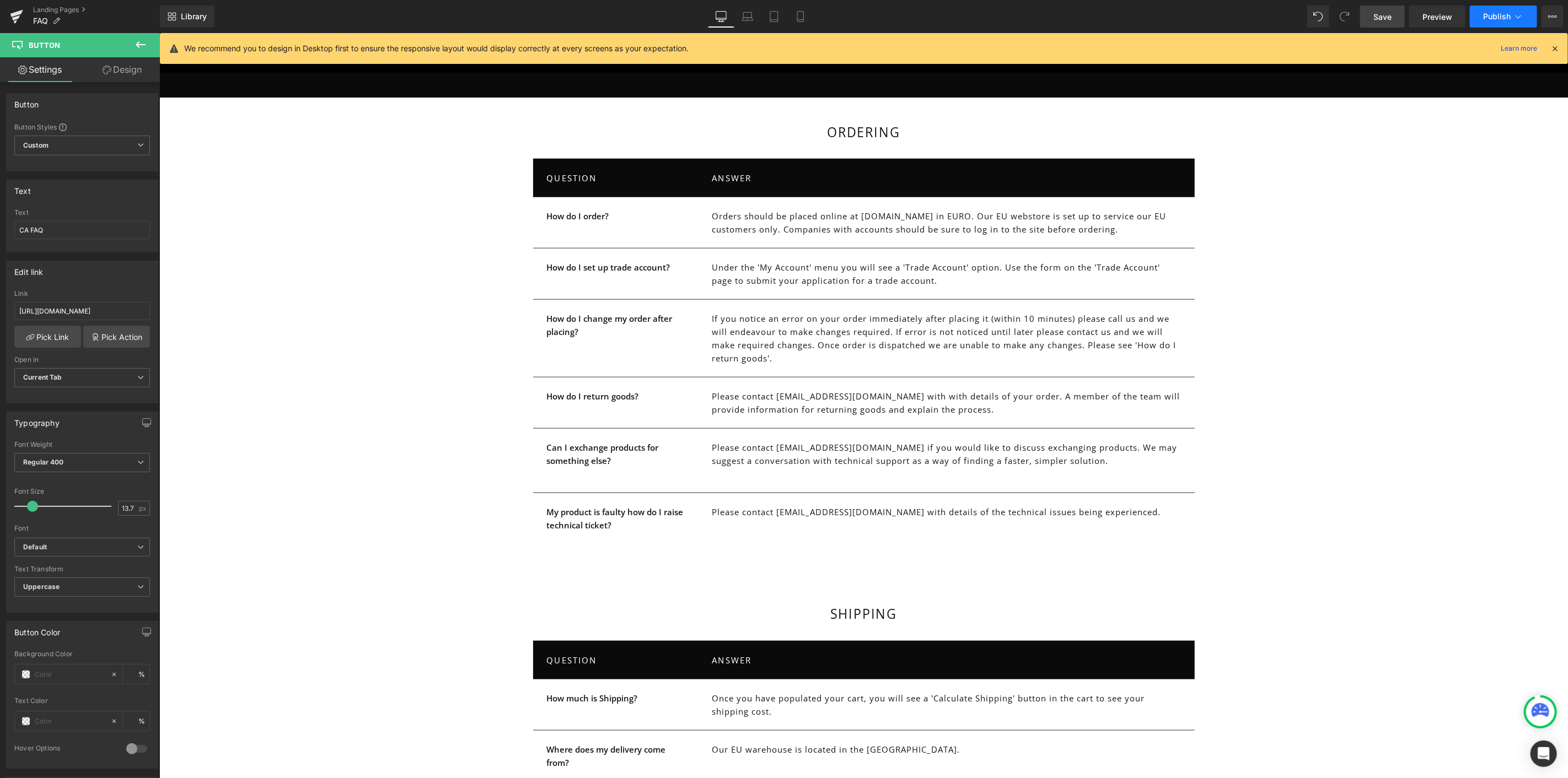
click at [1491, 19] on span "Publish" at bounding box center [1497, 16] width 28 height 9
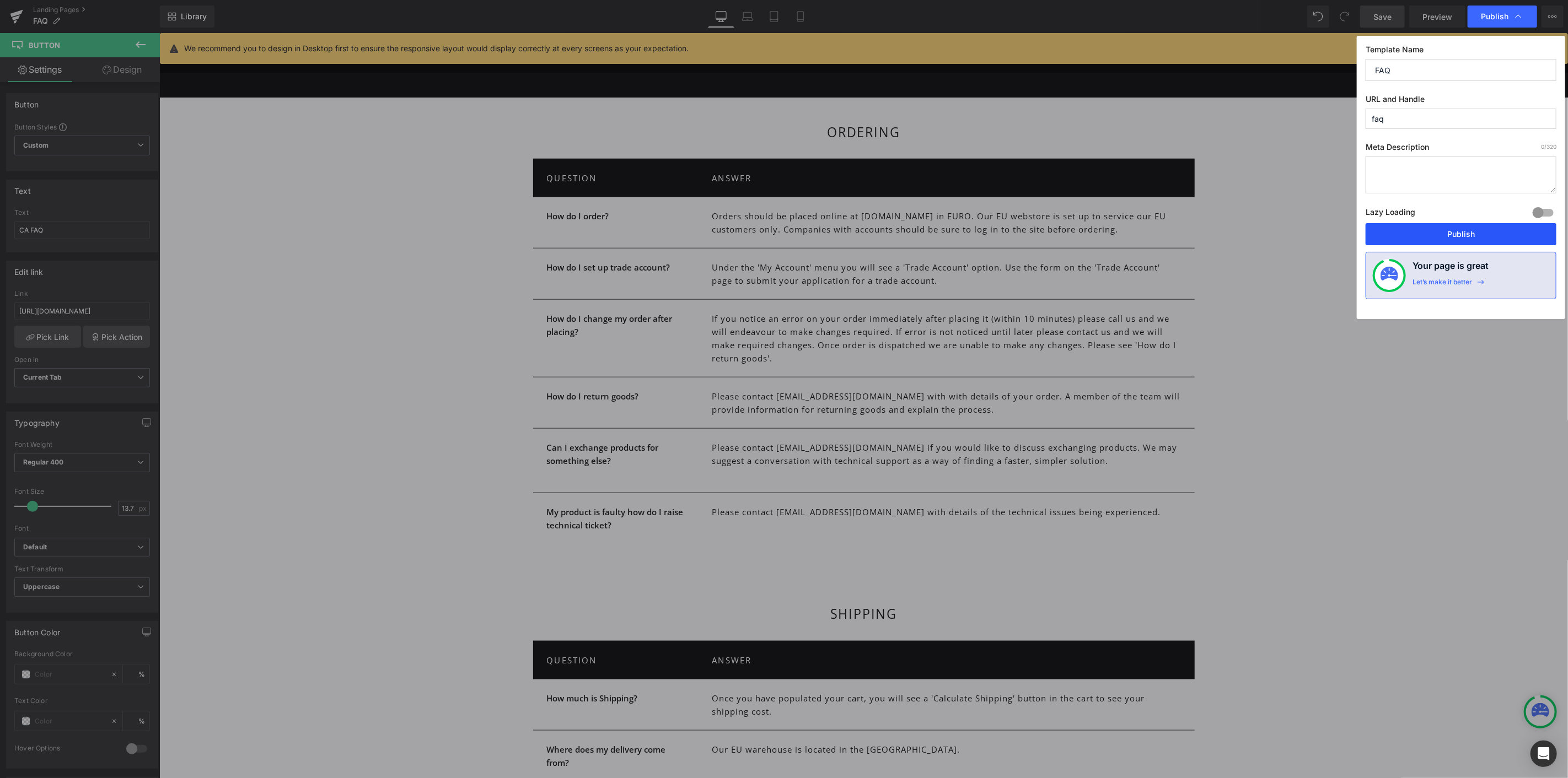
click at [1443, 234] on button "Publish" at bounding box center [1461, 234] width 191 height 22
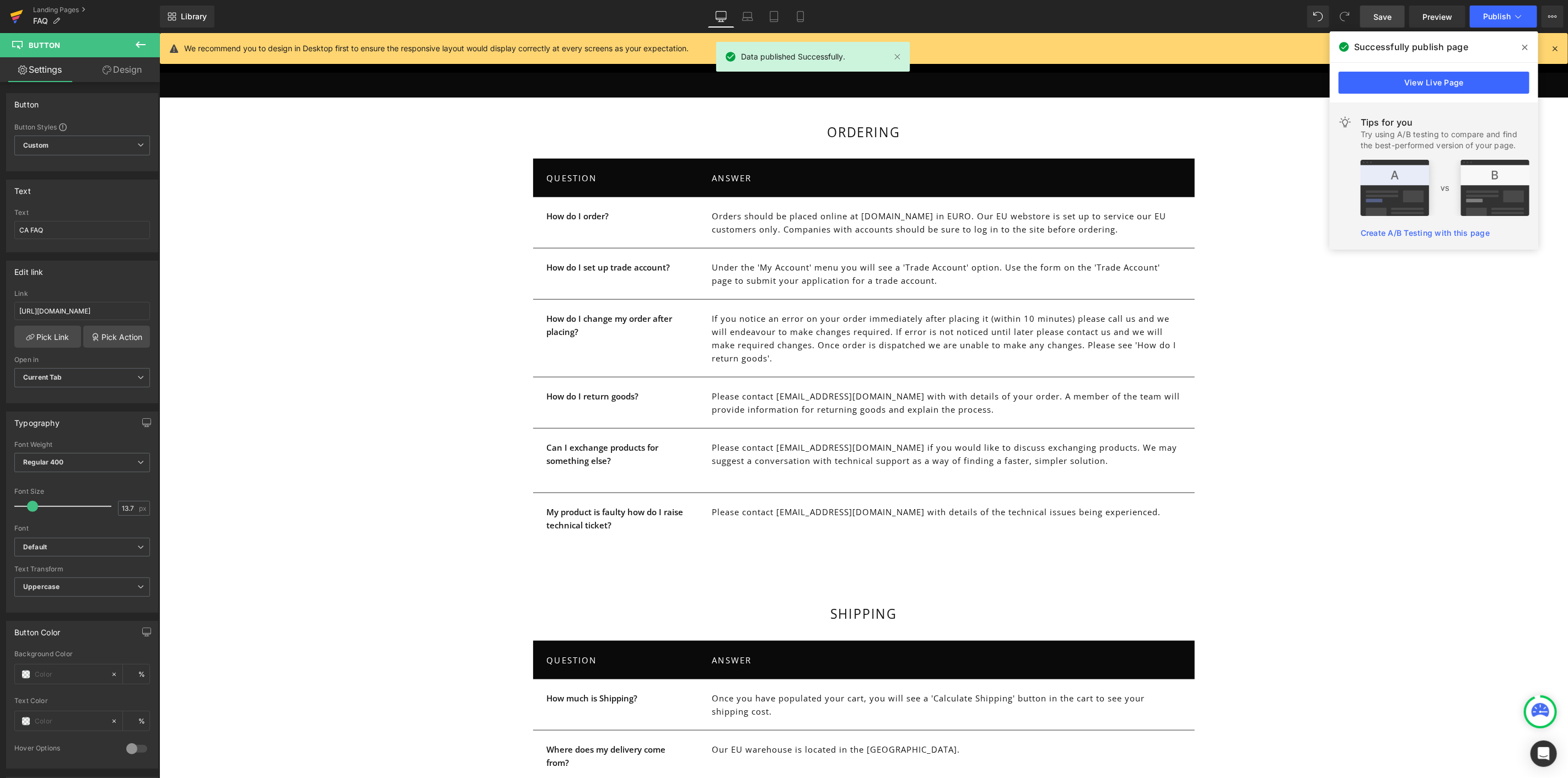
click at [16, 13] on icon at bounding box center [16, 13] width 12 height 7
